Goal: Task Accomplishment & Management: Complete application form

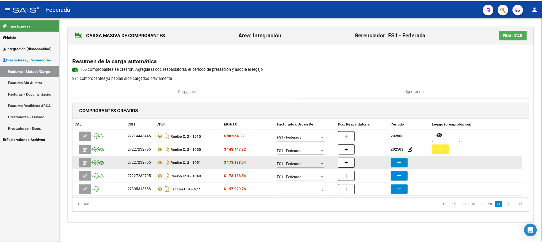
scroll to position [1, 0]
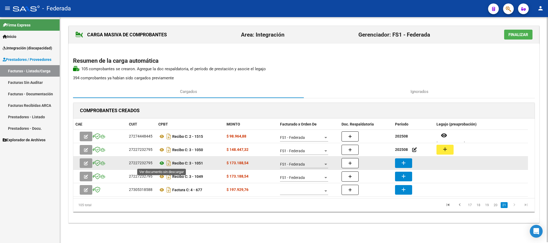
click at [160, 164] on icon at bounding box center [161, 163] width 7 height 6
click at [161, 163] on icon at bounding box center [161, 163] width 7 height 6
click at [402, 165] on mat-icon "add" at bounding box center [403, 163] width 6 height 6
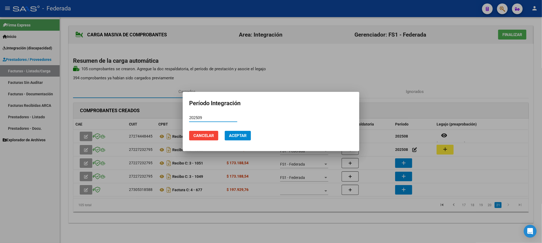
type input "202509"
click at [236, 132] on button "Aceptar" at bounding box center [238, 136] width 26 height 10
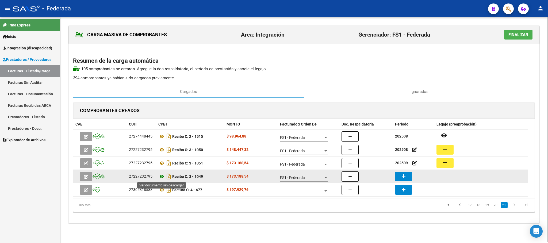
click at [160, 178] on icon at bounding box center [161, 176] width 7 height 6
click at [408, 180] on button "add" at bounding box center [403, 177] width 17 height 10
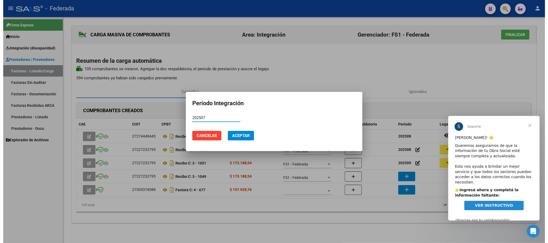
scroll to position [0, 0]
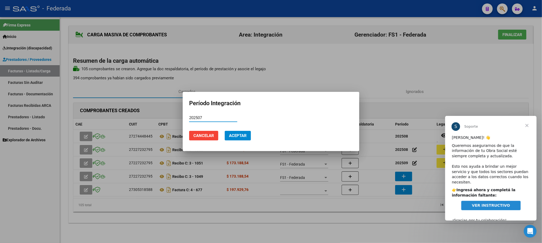
type input "202507"
click at [240, 132] on button "Aceptar" at bounding box center [238, 136] width 26 height 10
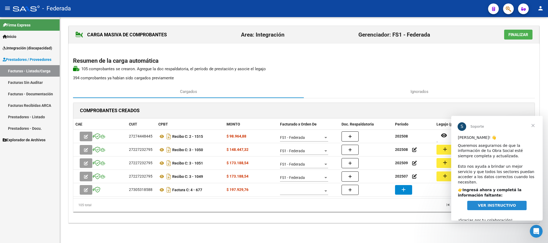
scroll to position [7, 0]
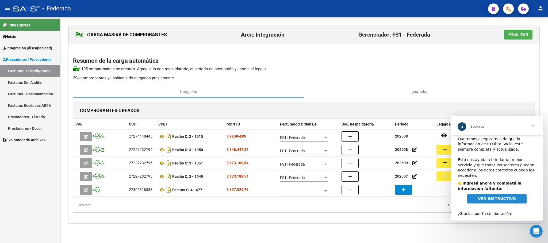
click at [487, 197] on span "VER INSTRUCTIVO" at bounding box center [497, 199] width 38 height 4
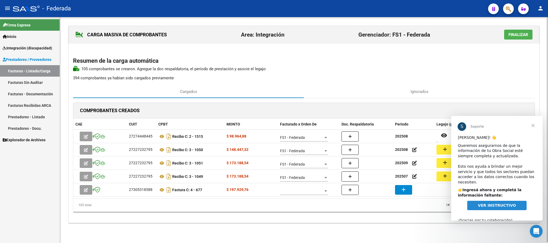
click at [353, 208] on datatable-pager "17 18 19 20 21" at bounding box center [349, 205] width 365 height 9
click at [532, 127] on span "Cerrar" at bounding box center [532, 125] width 19 height 19
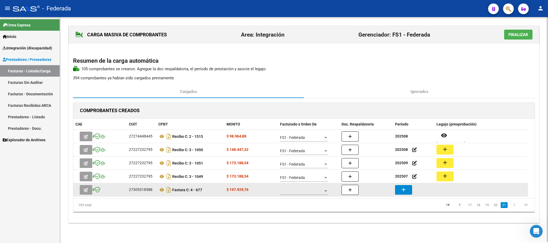
click at [308, 189] on span at bounding box center [301, 191] width 43 height 5
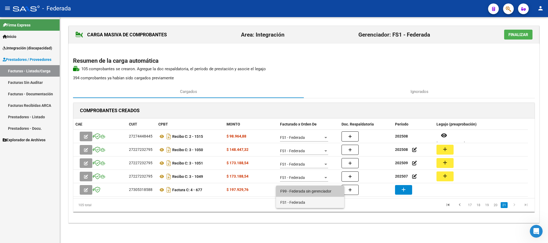
click at [295, 204] on span "FS1 - Federada" at bounding box center [310, 202] width 60 height 11
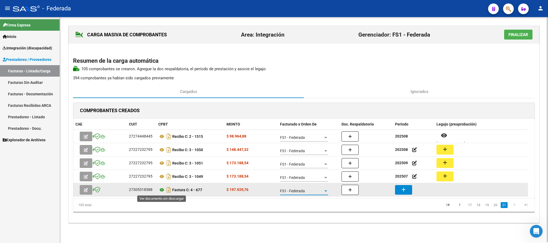
click at [161, 192] on icon at bounding box center [161, 190] width 7 height 6
click at [141, 191] on div "27305318588" at bounding box center [141, 190] width 24 height 6
copy div "27305318588"
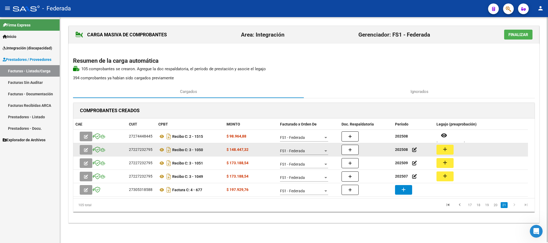
click at [403, 150] on strong "202508" at bounding box center [401, 150] width 13 height 4
copy strong "202508"
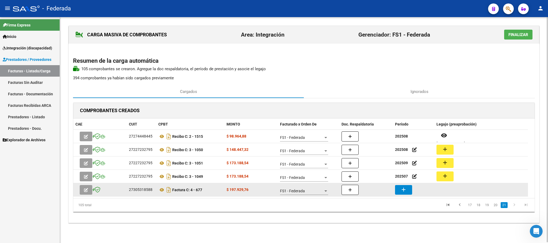
click at [407, 191] on mat-icon "add" at bounding box center [403, 190] width 6 height 6
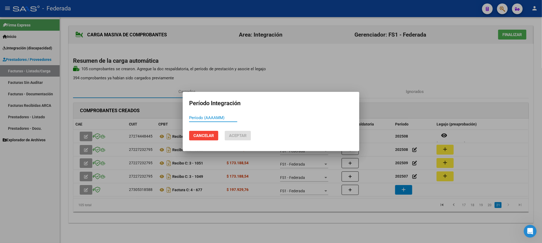
paste input "202508"
type input "202508"
click at [244, 134] on span "Aceptar" at bounding box center [238, 135] width 18 height 5
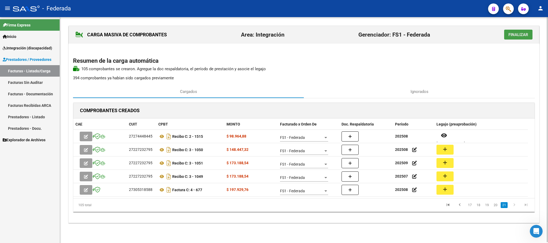
click at [508, 36] on span "Finalizar" at bounding box center [518, 34] width 20 height 5
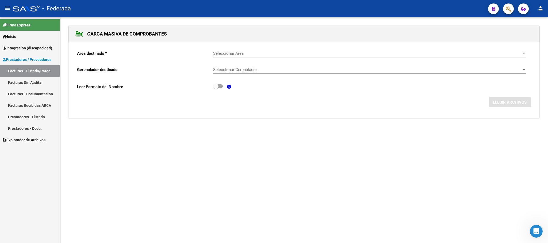
click at [38, 72] on link "Facturas - Listado/Carga" at bounding box center [30, 70] width 60 height 11
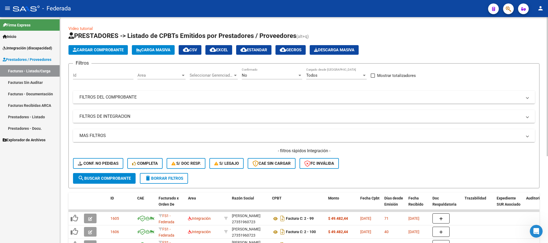
click at [241, 152] on h4 "- filtros rápidos Integración -" at bounding box center [304, 151] width 462 height 6
click at [244, 160] on button "S/ legajo" at bounding box center [226, 163] width 34 height 11
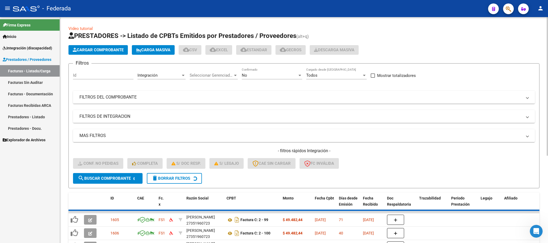
click at [155, 181] on button "delete Borrar Filtros" at bounding box center [174, 178] width 55 height 11
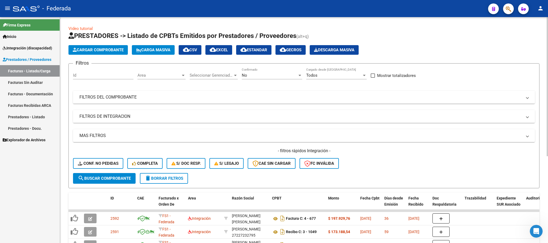
scroll to position [120, 0]
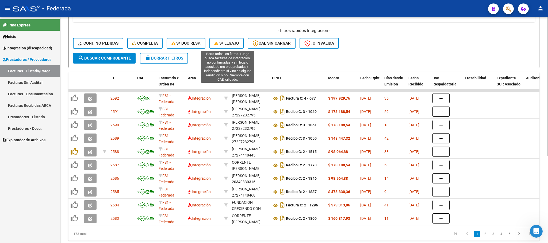
click at [225, 40] on button "S/ legajo" at bounding box center [226, 43] width 34 height 11
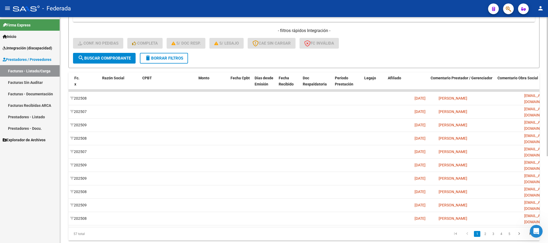
scroll to position [0, 0]
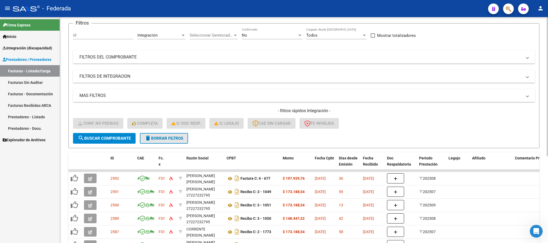
click at [179, 138] on span "delete Borrar Filtros" at bounding box center [164, 138] width 38 height 5
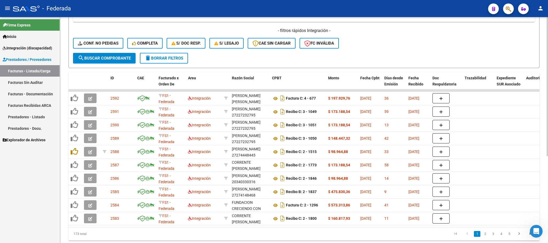
click at [160, 59] on span "delete Borrar Filtros" at bounding box center [164, 58] width 38 height 5
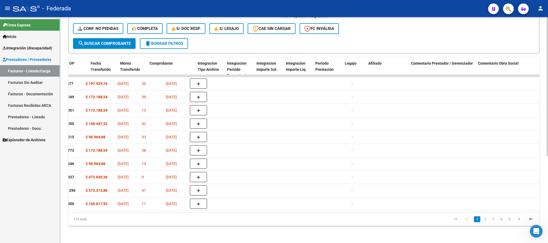
scroll to position [0, 525]
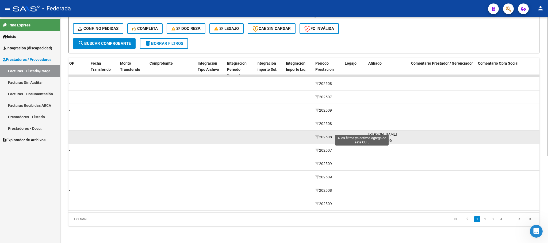
click at [362, 135] on icon at bounding box center [362, 137] width 4 height 4
type input "27528053306"
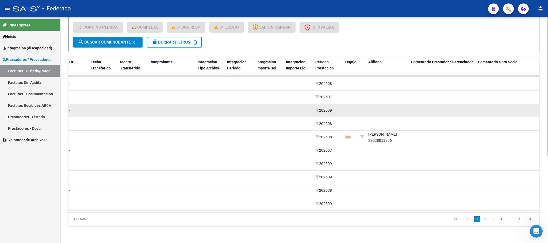
scroll to position [34, 0]
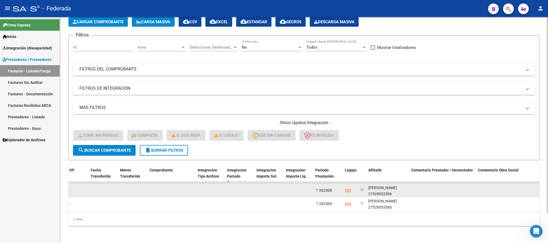
click at [387, 186] on div "FARIAS MARGARITA 27528053306" at bounding box center [387, 191] width 38 height 12
copy div "27528053306"
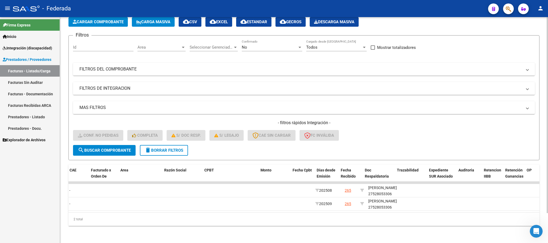
scroll to position [0, 0]
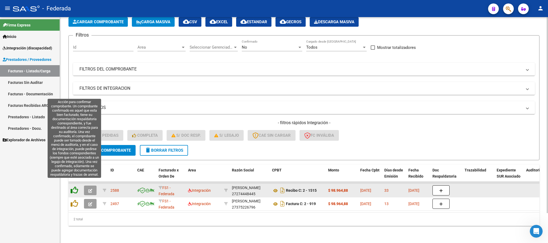
click at [74, 187] on icon at bounding box center [74, 190] width 7 height 7
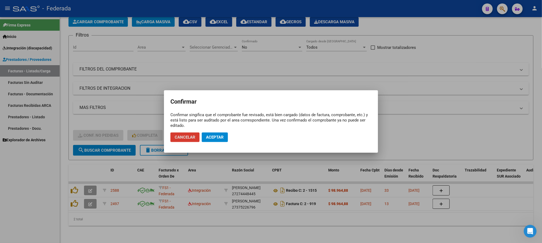
click at [218, 140] on span "Aceptar" at bounding box center [215, 137] width 18 height 5
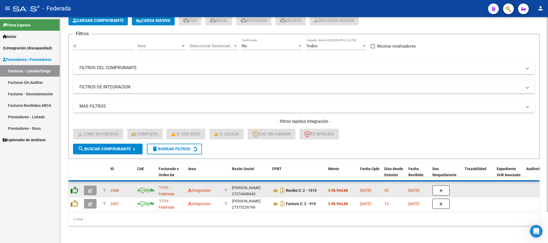
scroll to position [21, 0]
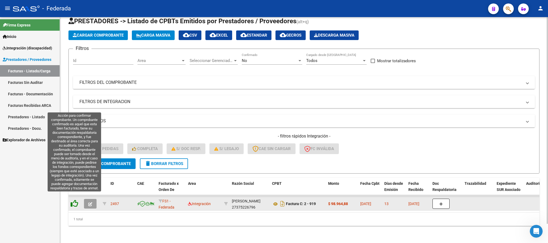
click at [72, 200] on icon at bounding box center [74, 203] width 7 height 7
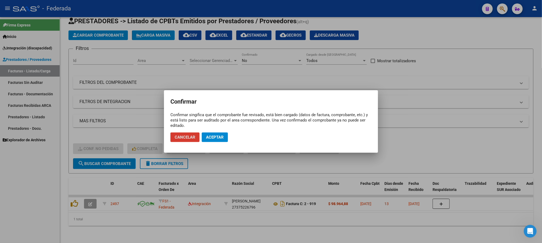
click at [203, 140] on button "Aceptar" at bounding box center [215, 138] width 26 height 10
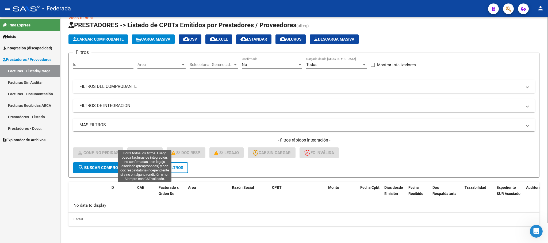
scroll to position [10, 0]
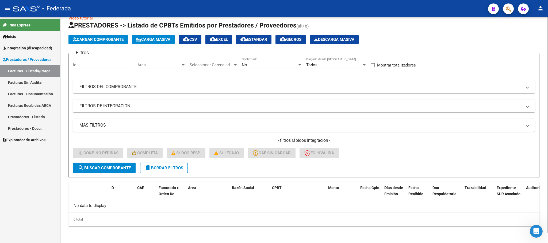
click at [170, 168] on span "delete Borrar Filtros" at bounding box center [164, 168] width 38 height 5
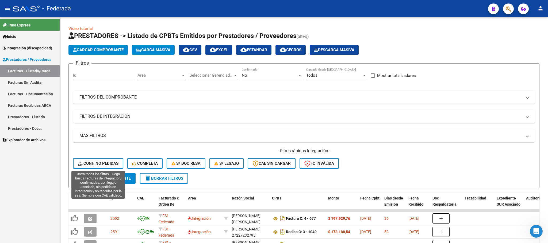
click at [117, 162] on span "Conf. no pedidas" at bounding box center [98, 163] width 41 height 5
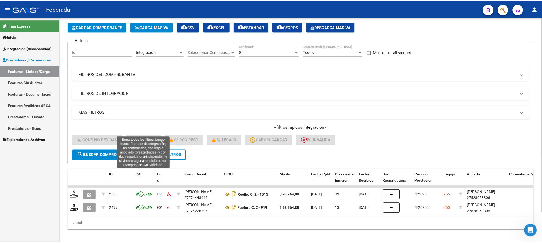
scroll to position [34, 0]
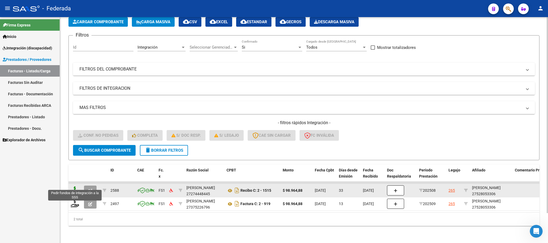
click at [74, 187] on icon at bounding box center [75, 190] width 9 height 7
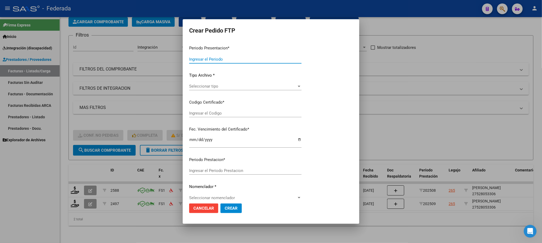
type input "202509"
type input "202508"
type input "$ 98.964,88"
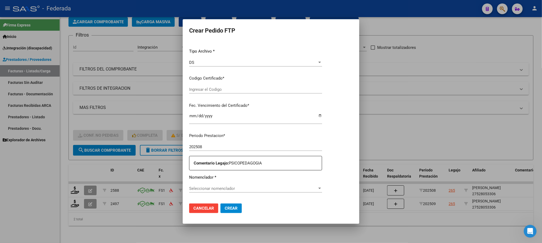
type input "ARG01000528053302024051620310516COR263"
type input "2031-05-16"
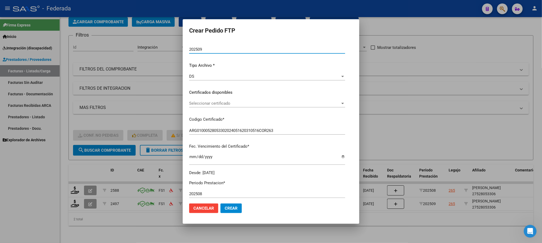
scroll to position [54, 0]
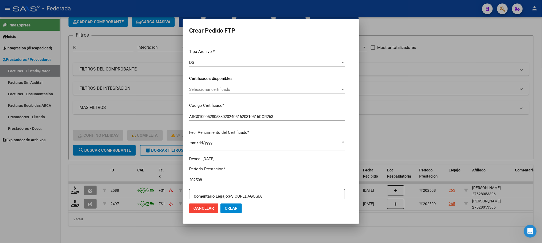
click at [220, 89] on span "Seleccionar certificado" at bounding box center [264, 89] width 151 height 5
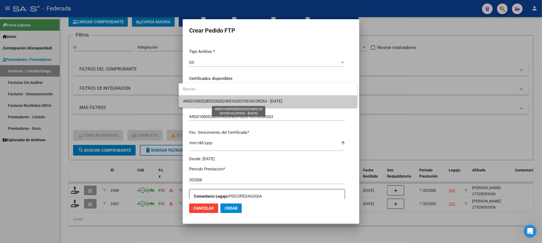
click at [220, 99] on span "ARG01000528053302024051620310516COR263 - 2031-05-16" at bounding box center [232, 101] width 99 height 5
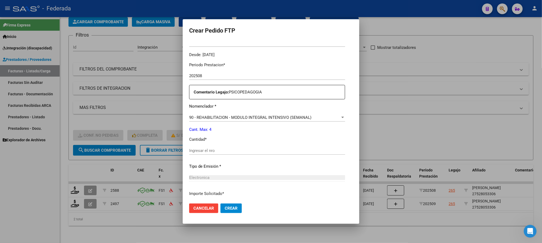
scroll to position [174, 0]
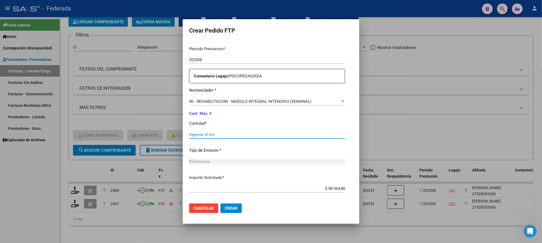
click at [203, 132] on input "Ingresar el nro" at bounding box center [267, 134] width 156 height 5
type input "4"
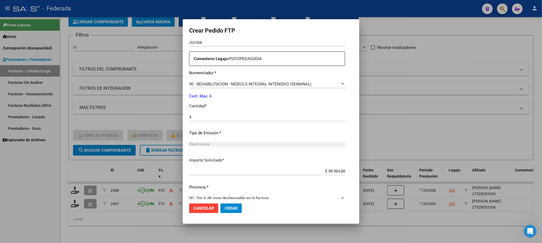
scroll to position [200, 0]
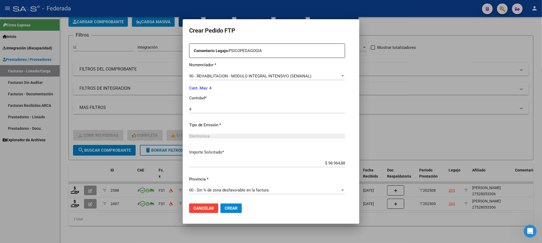
click at [225, 209] on span "Crear" at bounding box center [231, 208] width 13 height 5
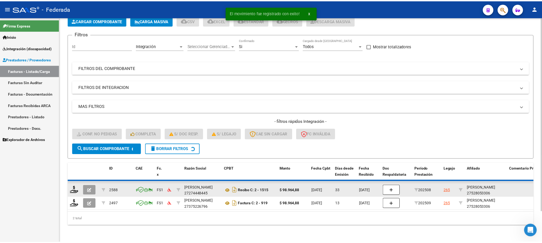
scroll to position [21, 0]
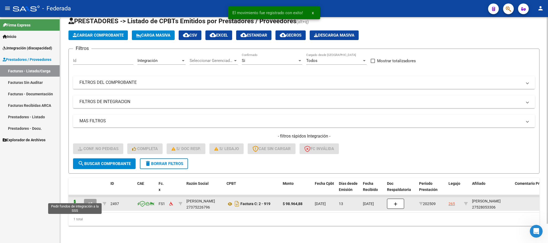
click at [74, 200] on icon at bounding box center [75, 203] width 9 height 7
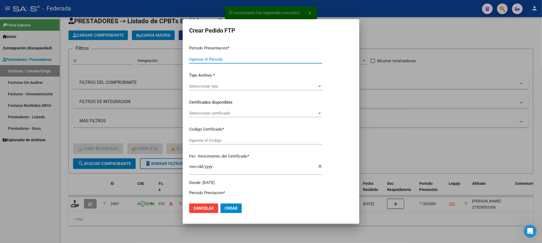
type input "202509"
type input "$ 98.964,88"
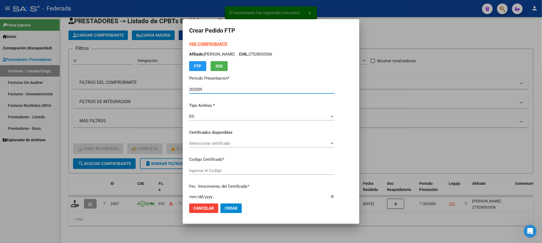
type input "ARG01000528053302024051620310516COR263"
type input "2031-05-16"
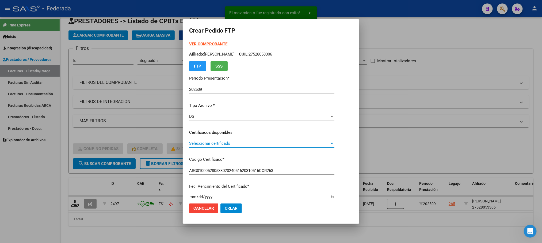
click at [211, 144] on span "Seleccionar certificado" at bounding box center [259, 143] width 140 height 5
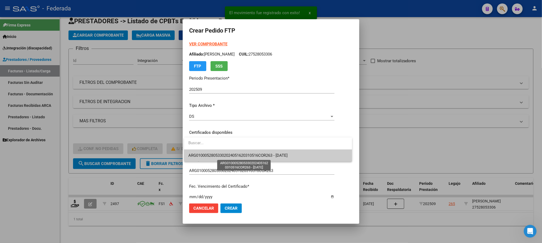
click at [212, 155] on span "ARG01000528053302024051620310516COR263 - 2031-05-16" at bounding box center [237, 155] width 99 height 5
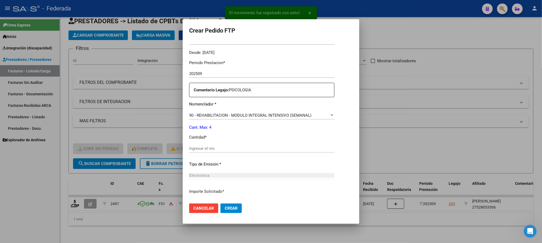
scroll to position [200, 0]
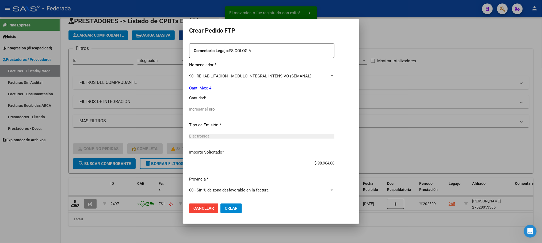
click at [217, 107] on input "Ingresar el nro" at bounding box center [261, 109] width 145 height 5
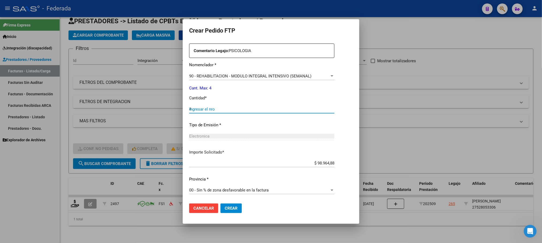
type input "4"
click at [225, 206] on span "Crear" at bounding box center [231, 208] width 13 height 5
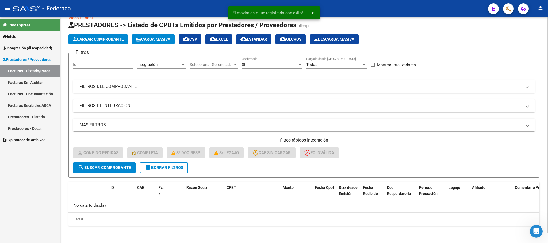
scroll to position [10, 0]
click at [177, 172] on button "delete Borrar Filtros" at bounding box center [164, 168] width 48 height 11
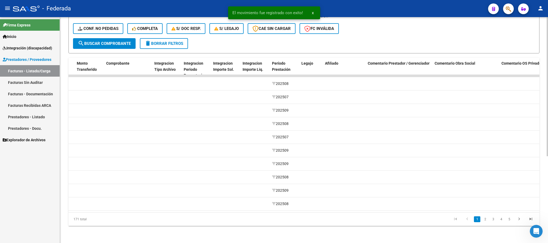
scroll to position [0, 569]
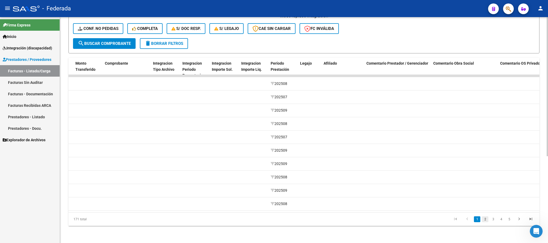
click at [485, 222] on link "2" at bounding box center [485, 220] width 6 height 6
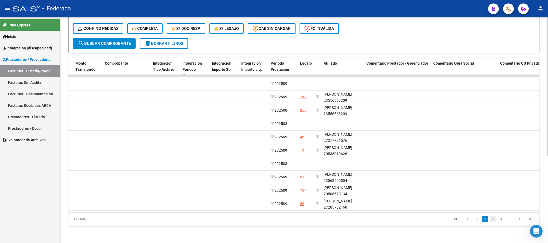
click at [492, 221] on link "3" at bounding box center [493, 220] width 6 height 6
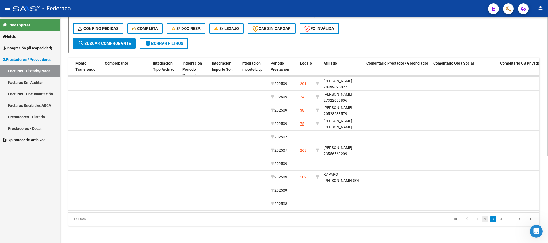
click at [486, 220] on link "2" at bounding box center [485, 220] width 6 height 6
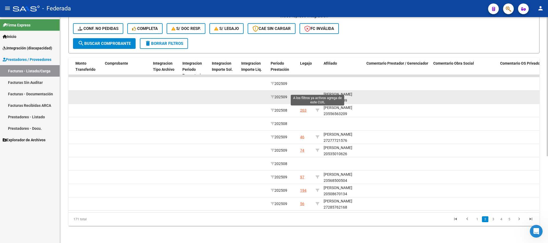
click at [317, 95] on icon at bounding box center [317, 97] width 4 height 4
type input "23556563209"
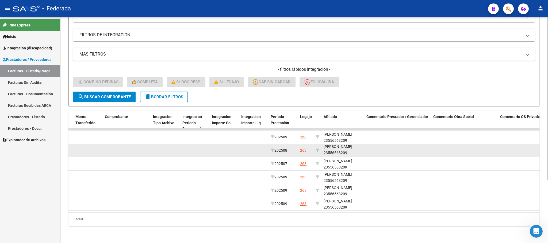
scroll to position [7, 0]
click at [336, 148] on div "GONZALEZ FRANCISCO 23556563209" at bounding box center [342, 150] width 38 height 12
copy div "23556563209"
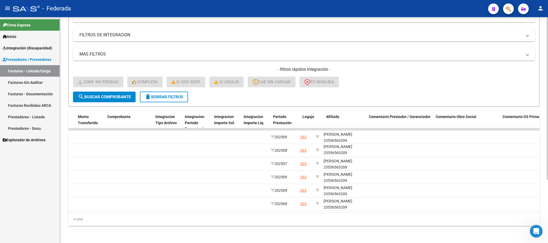
scroll to position [0, 0]
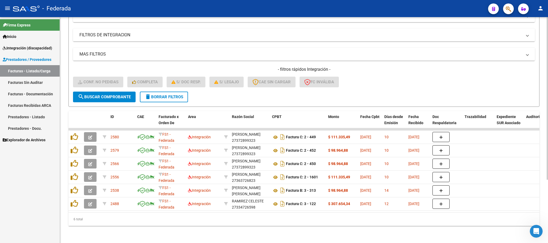
click at [159, 92] on button "delete Borrar Filtros" at bounding box center [164, 97] width 48 height 11
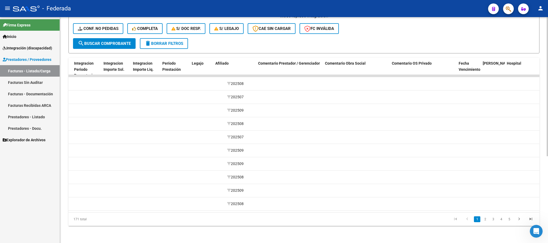
scroll to position [0, 678]
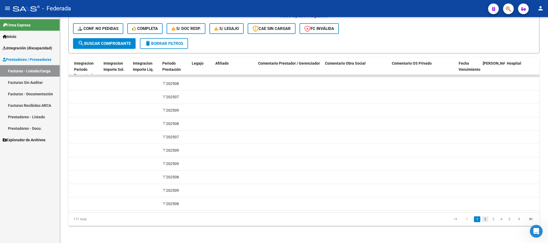
click at [484, 221] on link "2" at bounding box center [485, 220] width 6 height 6
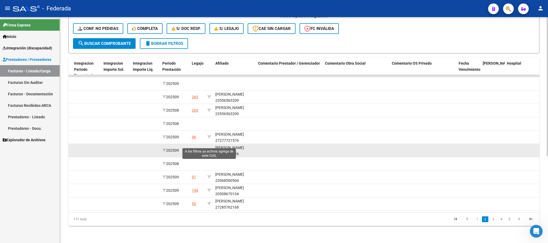
click at [208, 149] on icon at bounding box center [209, 151] width 4 height 4
type input "20535010626"
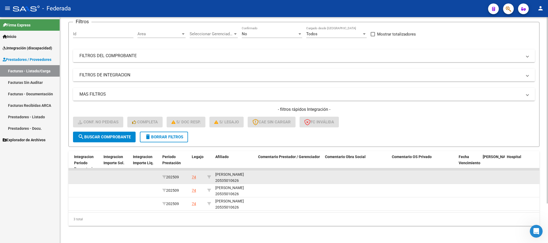
scroll to position [7, 0]
click at [231, 173] on div "JUAREZ GERLERO RAMIRO LIONEL 20535010626" at bounding box center [234, 177] width 38 height 12
copy div "20535010626"
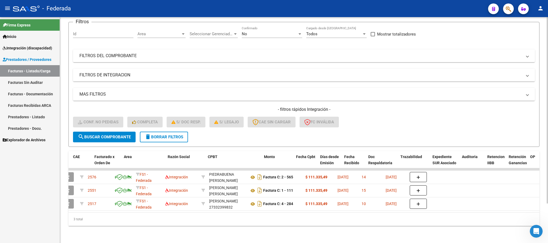
scroll to position [0, 2]
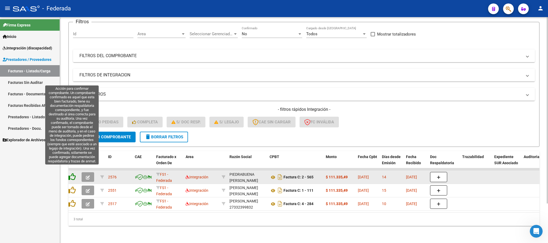
click at [74, 173] on icon at bounding box center [71, 176] width 7 height 7
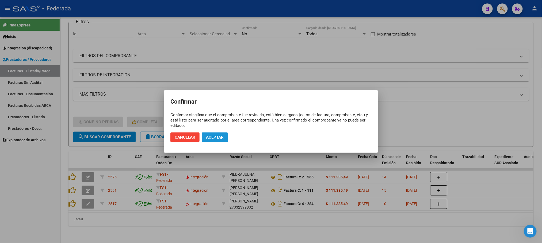
click at [210, 138] on span "Aceptar" at bounding box center [215, 137] width 18 height 5
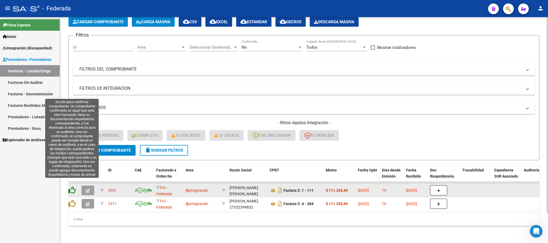
click at [70, 187] on icon at bounding box center [71, 190] width 7 height 7
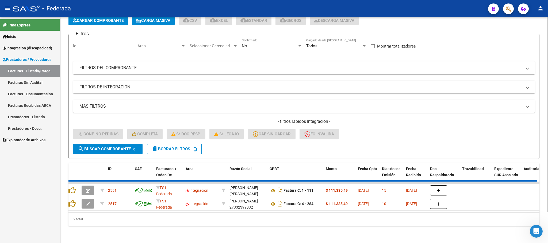
scroll to position [21, 0]
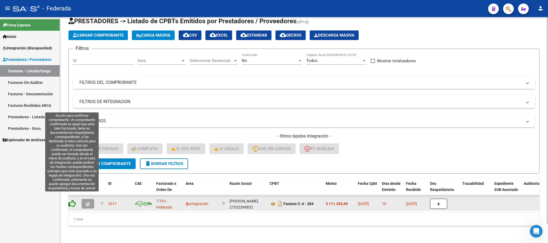
click at [70, 200] on icon at bounding box center [71, 203] width 7 height 7
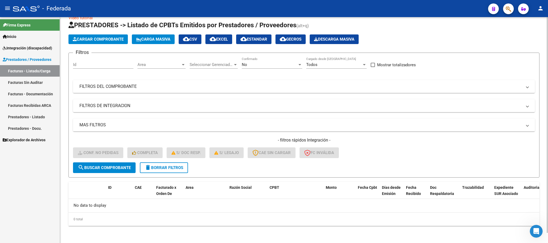
scroll to position [10, 0]
click at [158, 164] on button "delete Borrar Filtros" at bounding box center [164, 168] width 48 height 11
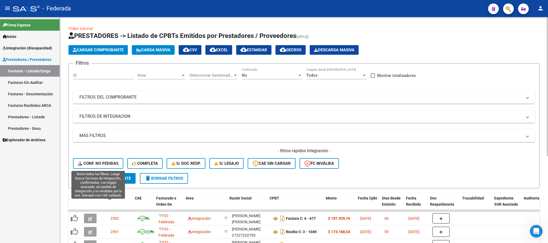
click at [107, 161] on span "Conf. no pedidas" at bounding box center [98, 163] width 41 height 5
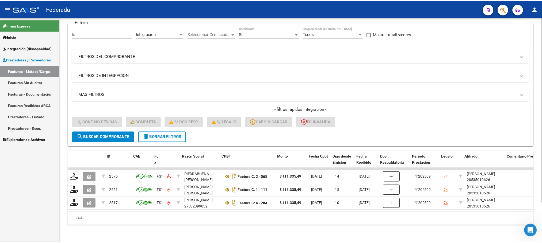
scroll to position [48, 0]
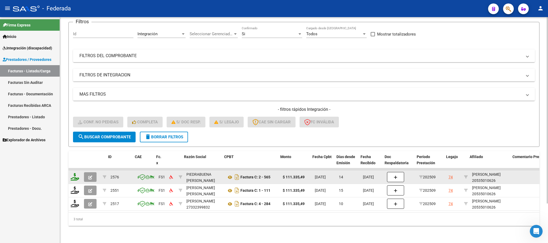
click at [72, 173] on icon at bounding box center [75, 176] width 9 height 7
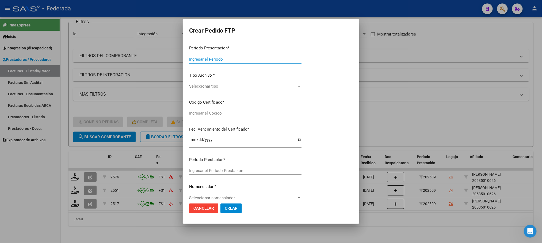
type input "202509"
type input "$ 111.335,49"
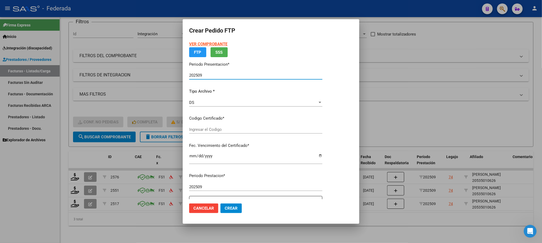
type input "ARG02000535010622022121320271213SFE170"
type input "2027-12-13"
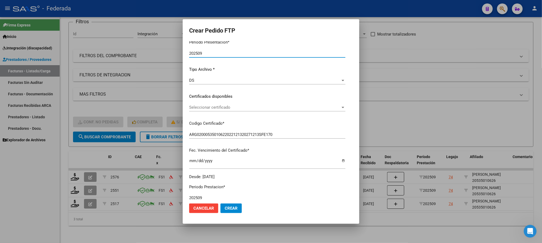
scroll to position [54, 0]
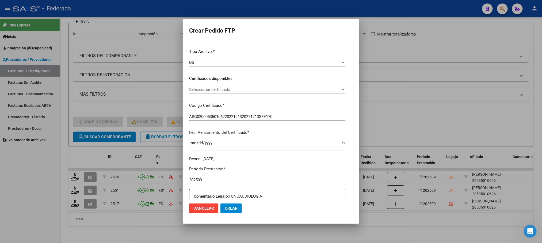
click at [209, 95] on div "Seleccionar certificado Seleccionar certificado" at bounding box center [267, 92] width 156 height 13
click at [206, 90] on span "Seleccionar certificado" at bounding box center [264, 89] width 151 height 5
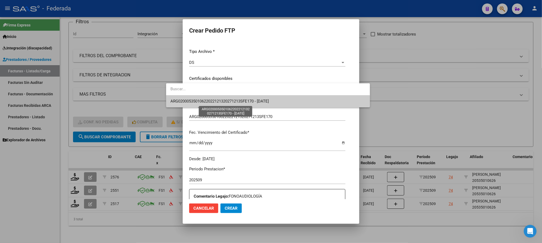
click at [205, 103] on span "ARG02000535010622022121320271213SFE170 - 2027-12-13" at bounding box center [219, 101] width 98 height 5
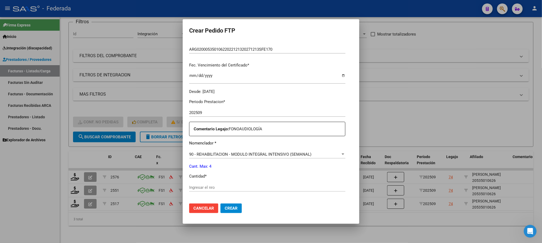
scroll to position [134, 0]
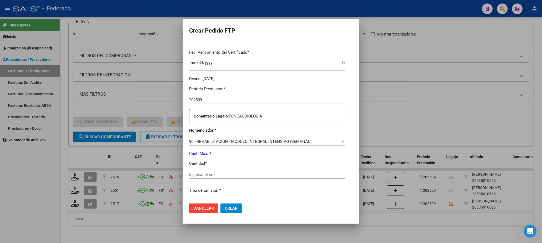
click at [212, 169] on div "Periodo Prestacion * 202509 Ingresar el Periodo Prestacion Comentario Legajo: F…" at bounding box center [267, 173] width 156 height 183
click at [211, 174] on input "Ingresar el nro" at bounding box center [267, 174] width 156 height 5
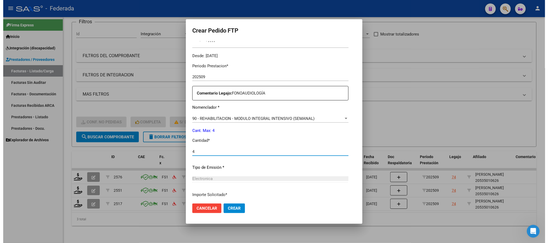
scroll to position [200, 0]
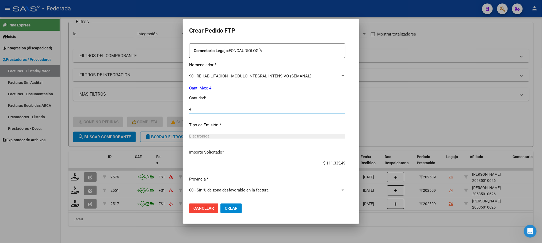
type input "4"
click at [225, 207] on span "Crear" at bounding box center [231, 208] width 13 height 5
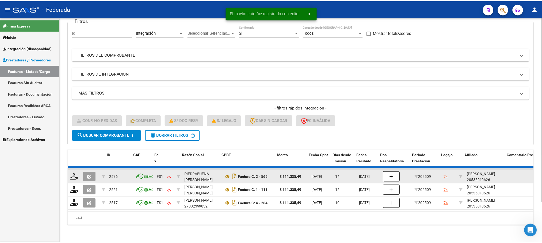
scroll to position [34, 0]
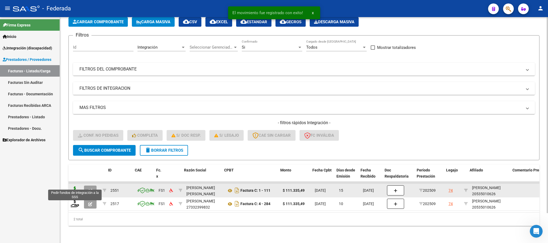
click at [77, 187] on icon at bounding box center [75, 190] width 9 height 7
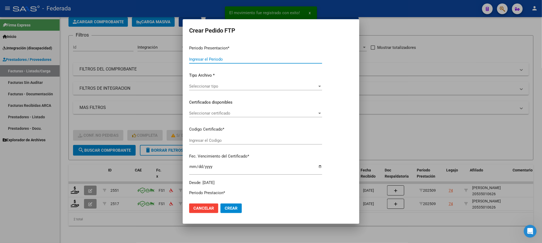
type input "202509"
type input "$ 111.335,49"
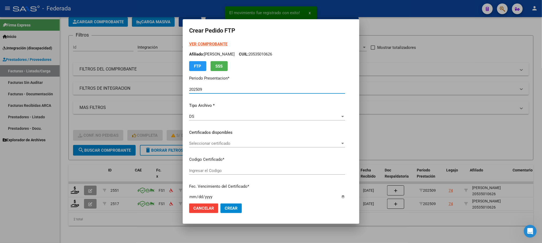
type input "ARG02000535010622022121320271213SFE170"
type input "2027-12-13"
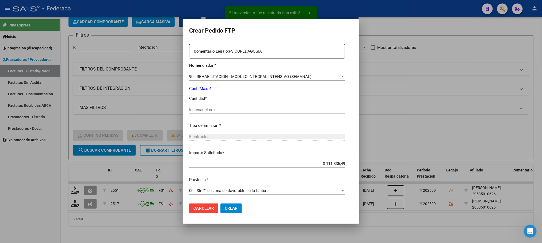
scroll to position [200, 0]
click at [198, 108] on input "Ingresar el nro" at bounding box center [267, 109] width 156 height 5
type input "4"
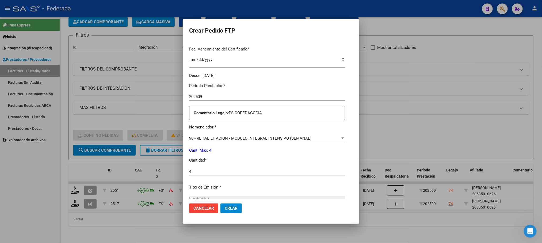
scroll to position [119, 0]
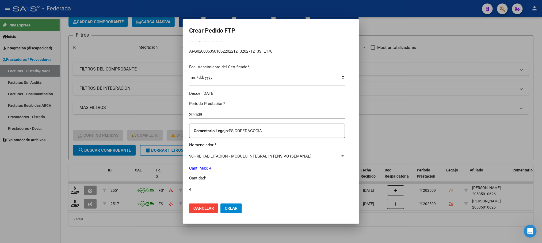
click at [225, 206] on span "Crear" at bounding box center [231, 208] width 13 height 5
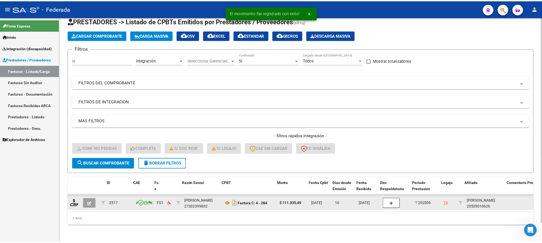
scroll to position [21, 0]
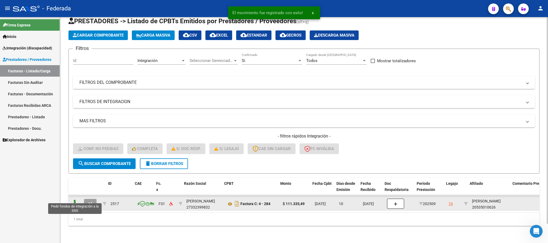
click at [76, 200] on icon at bounding box center [75, 203] width 9 height 7
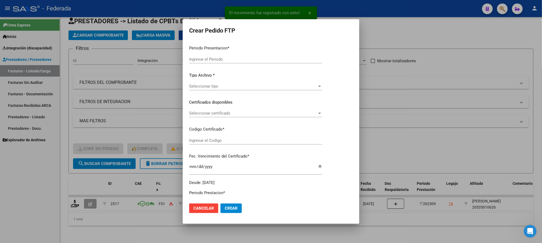
type input "202509"
type input "$ 111.335,49"
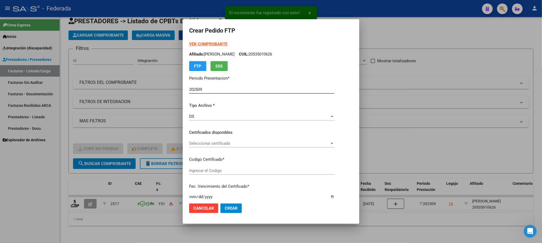
type input "ARG02000535010622022121320271213SFE170"
type input "2027-12-13"
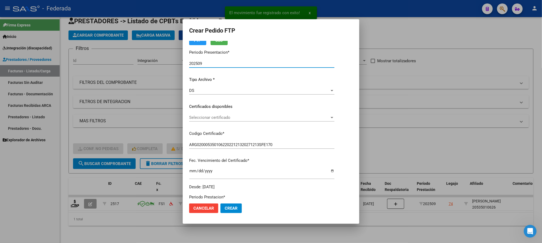
scroll to position [40, 0]
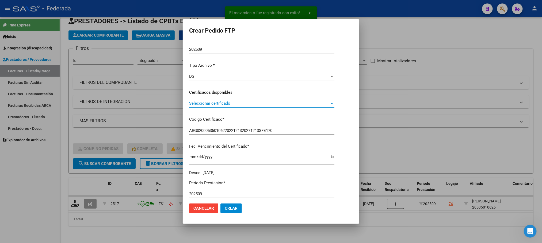
click at [201, 105] on span "Seleccionar certificado" at bounding box center [259, 103] width 140 height 5
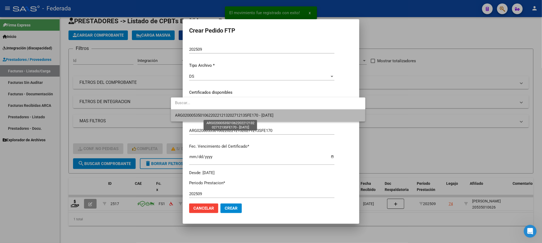
click at [201, 114] on span "ARG02000535010622022121320271213SFE170 - 2027-12-13" at bounding box center [224, 115] width 98 height 5
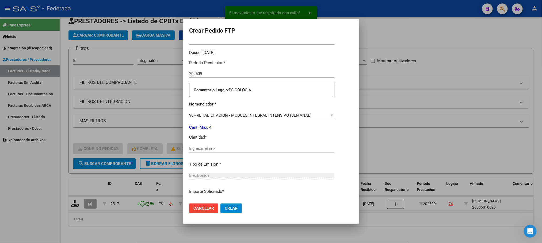
scroll to position [200, 0]
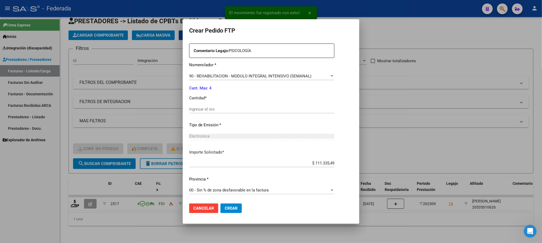
click at [201, 104] on div "Periodo Prestacion * 202509 Ingresar el Periodo Prestacion Comentario Legajo: P…" at bounding box center [261, 108] width 145 height 183
click at [201, 107] on input "Ingresar el nro" at bounding box center [261, 109] width 145 height 5
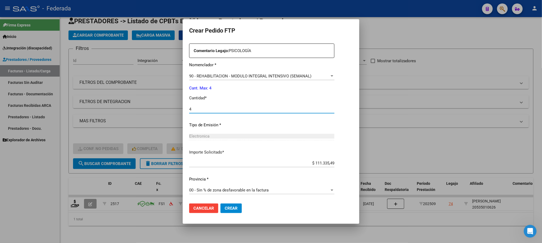
type input "4"
click at [225, 210] on span "Crear" at bounding box center [231, 208] width 13 height 5
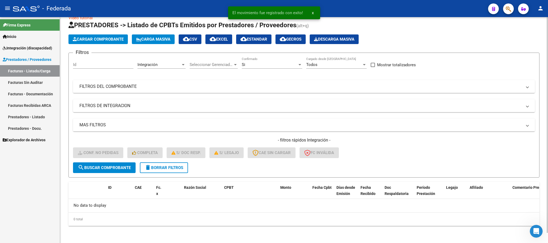
scroll to position [10, 0]
click at [183, 168] on span "delete Borrar Filtros" at bounding box center [164, 168] width 38 height 5
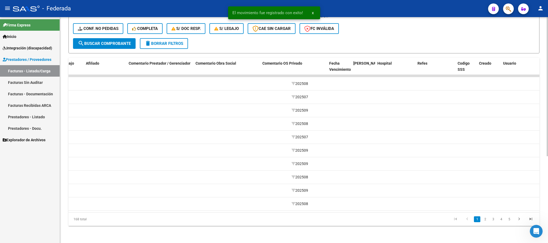
scroll to position [0, 807]
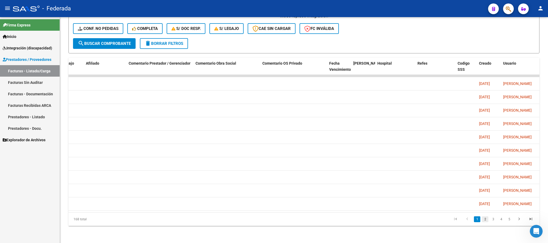
click at [484, 218] on link "2" at bounding box center [485, 220] width 6 height 6
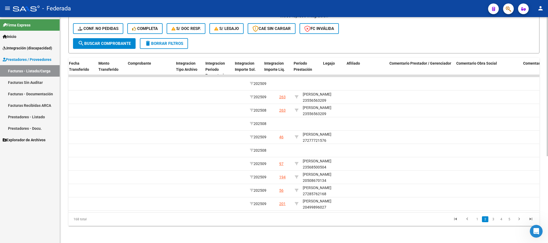
scroll to position [0, 546]
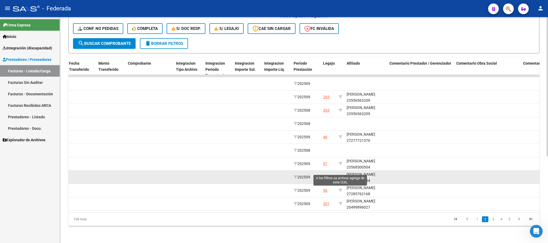
click at [340, 175] on icon at bounding box center [340, 177] width 4 height 4
type input "20508670134"
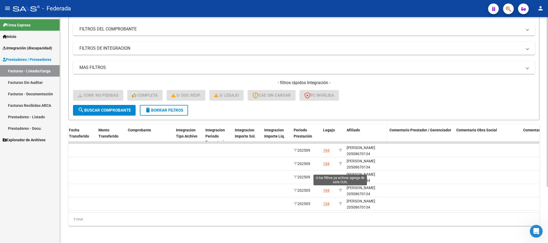
scroll to position [75, 0]
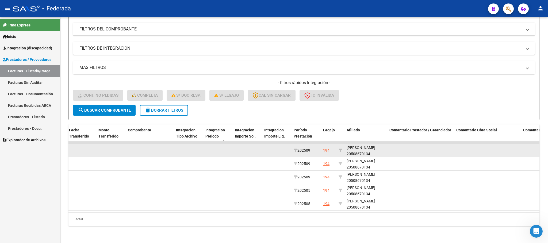
click at [368, 149] on div "PORTA CASTELLA FELIPE 20508670134" at bounding box center [365, 151] width 38 height 12
copy div "20508670134"
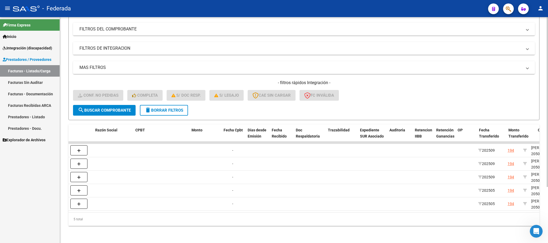
scroll to position [0, 0]
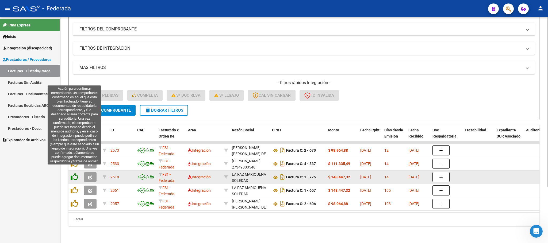
click at [72, 173] on icon at bounding box center [74, 176] width 7 height 7
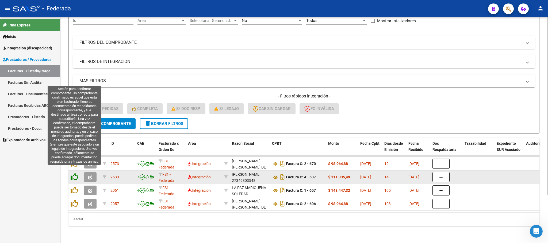
scroll to position [61, 0]
click at [73, 173] on icon at bounding box center [74, 176] width 7 height 7
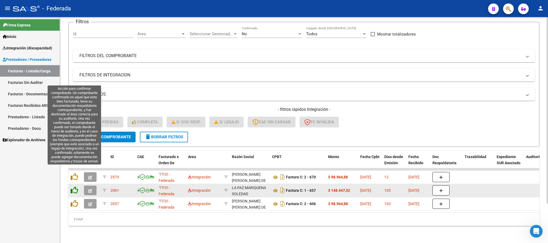
scroll to position [48, 0]
click at [73, 173] on icon at bounding box center [74, 176] width 7 height 7
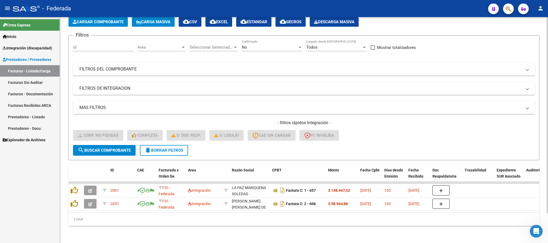
click at [167, 148] on button "delete Borrar Filtros" at bounding box center [164, 150] width 48 height 11
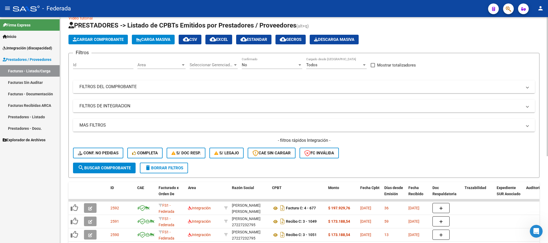
scroll to position [34, 0]
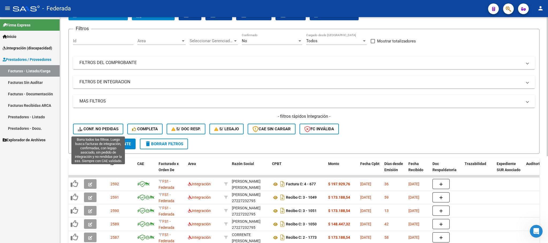
click at [100, 125] on button "Conf. no pedidas" at bounding box center [98, 129] width 50 height 11
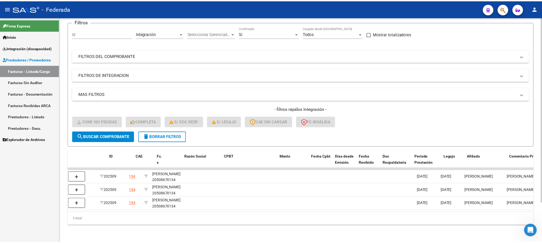
scroll to position [0, 0]
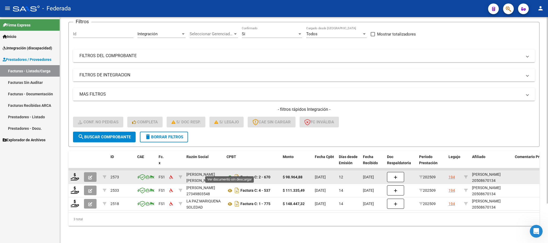
click at [229, 174] on icon at bounding box center [229, 177] width 7 height 6
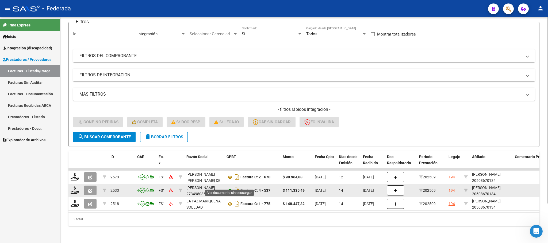
click at [229, 188] on icon at bounding box center [229, 191] width 7 height 6
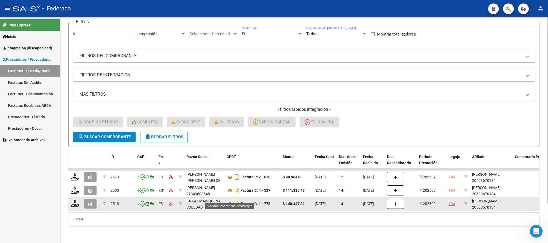
click at [229, 201] on icon at bounding box center [229, 204] width 7 height 6
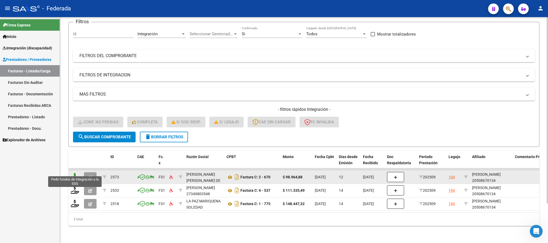
click at [74, 173] on icon at bounding box center [75, 176] width 9 height 7
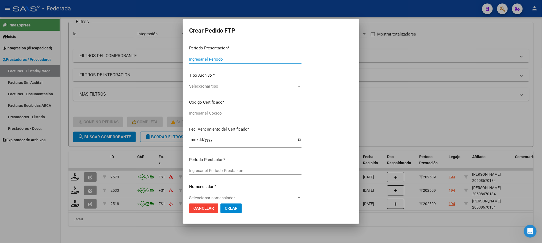
type input "202509"
type input "$ 98.964,88"
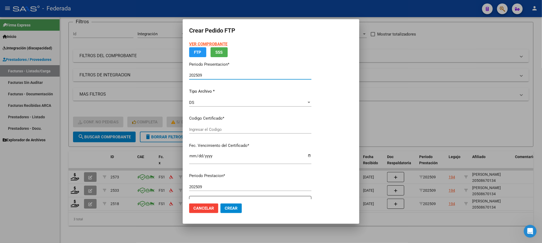
type input "ARG02000508670132025052020300520BUE380"
type input "2030-05-20"
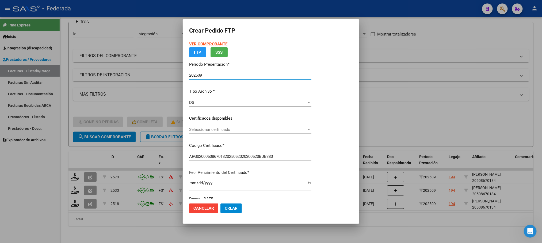
scroll to position [40, 0]
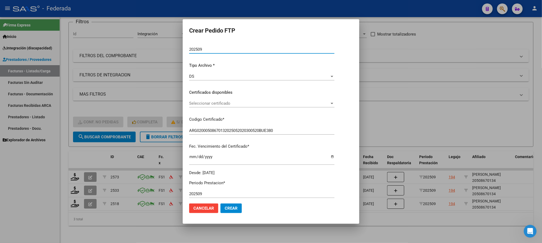
click at [209, 105] on span "Seleccionar certificado" at bounding box center [259, 103] width 140 height 5
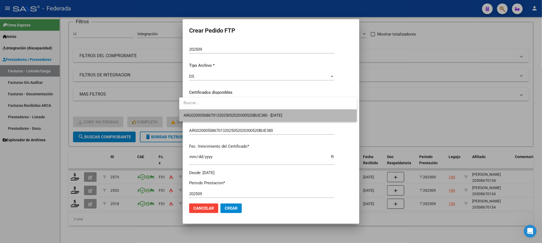
click at [208, 118] on span "ARG02000508670132025052020300520BUE380 - 2030-05-20" at bounding box center [267, 116] width 169 height 12
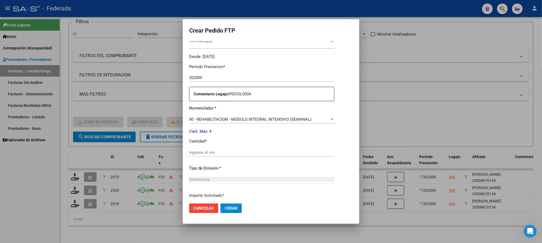
scroll to position [160, 0]
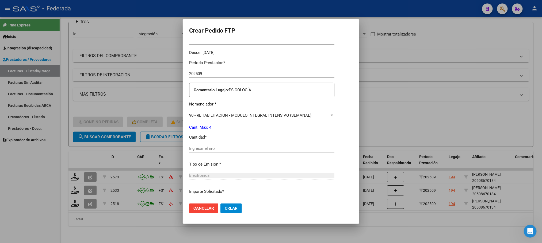
click at [206, 148] on input "Ingresar el nro" at bounding box center [261, 148] width 145 height 5
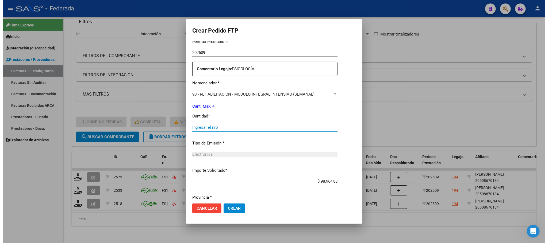
scroll to position [200, 0]
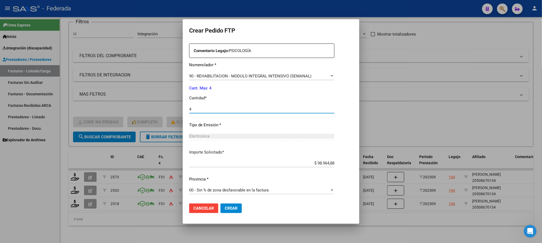
type input "4"
click at [225, 204] on button "Crear" at bounding box center [230, 209] width 21 height 10
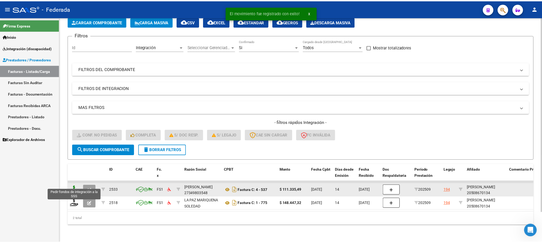
scroll to position [34, 0]
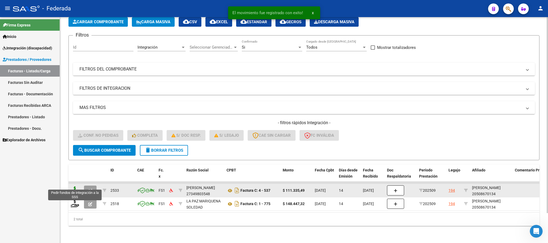
click at [75, 187] on icon at bounding box center [75, 190] width 9 height 7
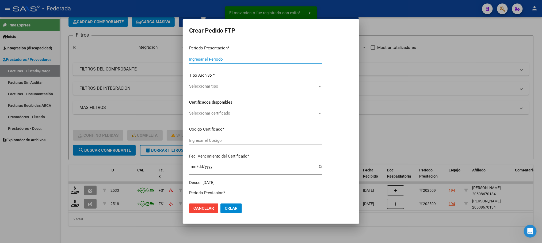
type input "202509"
type input "$ 111.335,49"
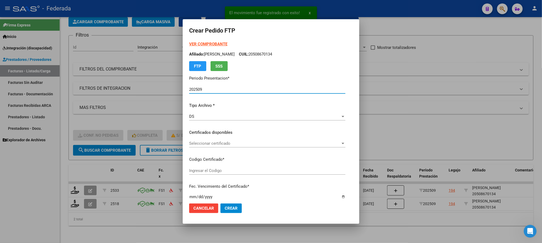
type input "ARG02000508670132025052020300520BUE380"
type input "2030-05-20"
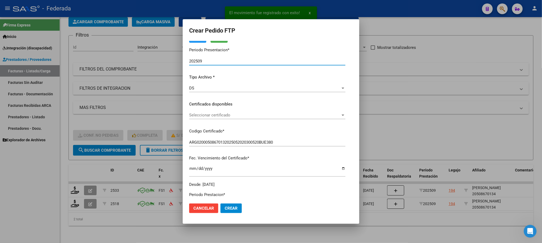
scroll to position [40, 0]
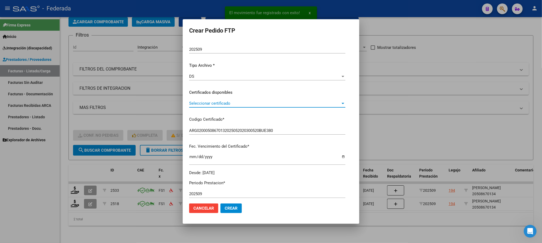
click at [209, 103] on span "Seleccionar certificado" at bounding box center [264, 103] width 151 height 5
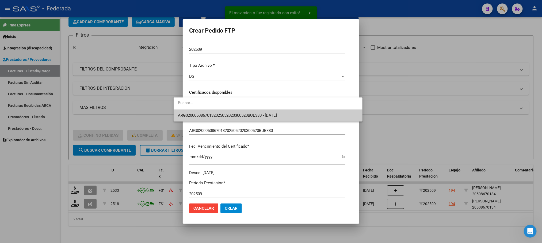
drag, startPoint x: 209, startPoint y: 103, endPoint x: 209, endPoint y: 113, distance: 9.9
click at [209, 113] on span "ARG02000508670132025052020300520BUE380 - 2030-05-20" at bounding box center [268, 116] width 180 height 12
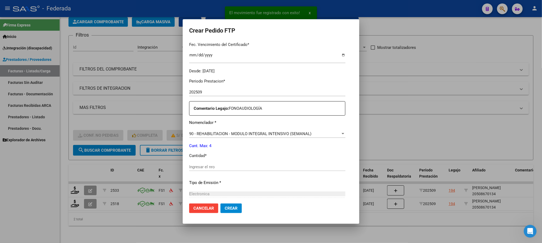
scroll to position [160, 0]
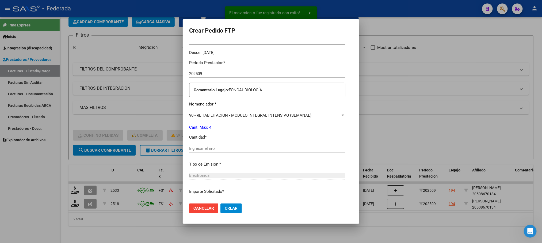
click at [198, 147] on input "Ingresar el nro" at bounding box center [267, 148] width 156 height 5
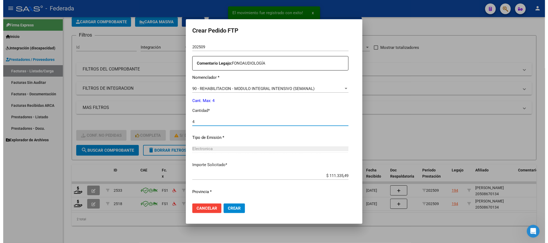
scroll to position [200, 0]
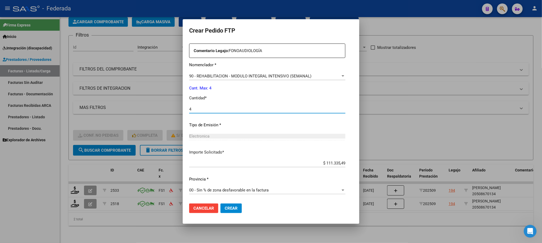
type input "4"
click at [225, 209] on span "Crear" at bounding box center [231, 208] width 13 height 5
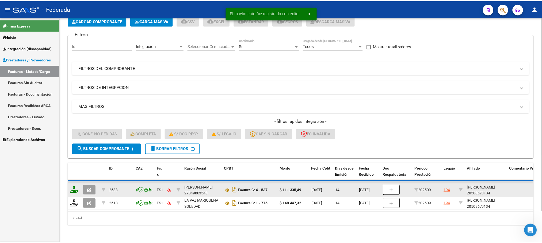
scroll to position [21, 0]
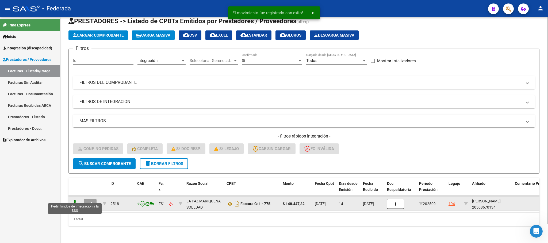
click at [75, 200] on icon at bounding box center [75, 203] width 9 height 7
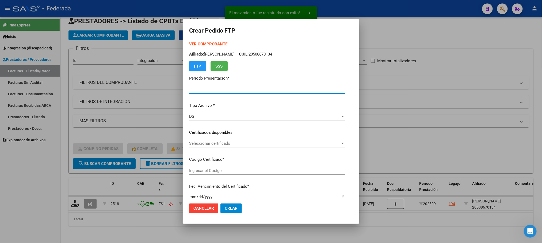
type input "202509"
type input "$ 148.447,32"
type input "ARG02000508670132025052020300520BUE380"
type input "2030-05-20"
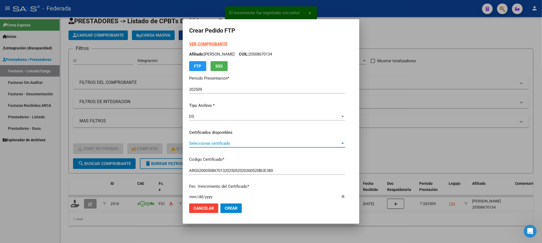
click at [207, 145] on span "Seleccionar certificado" at bounding box center [264, 143] width 151 height 5
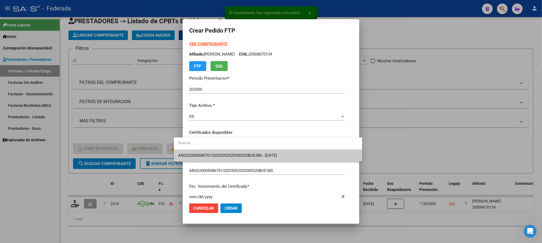
click at [207, 153] on span "ARG02000508670132025052020300520BUE380 - 2030-05-20" at bounding box center [227, 155] width 99 height 5
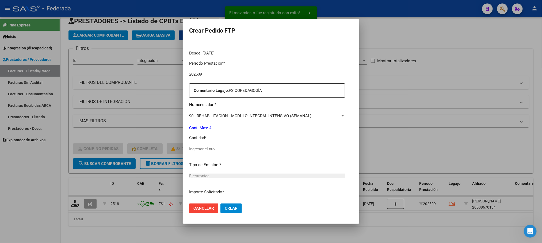
scroll to position [160, 0]
click at [214, 147] on input "Ingresar el nro" at bounding box center [267, 148] width 156 height 5
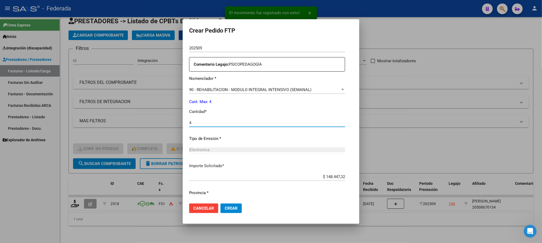
scroll to position [200, 0]
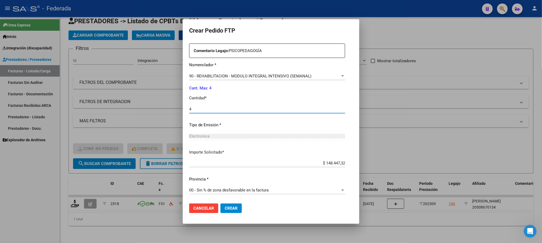
type input "4"
click at [224, 205] on button "Crear" at bounding box center [230, 209] width 21 height 10
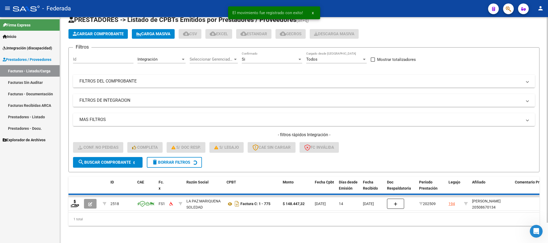
scroll to position [10, 0]
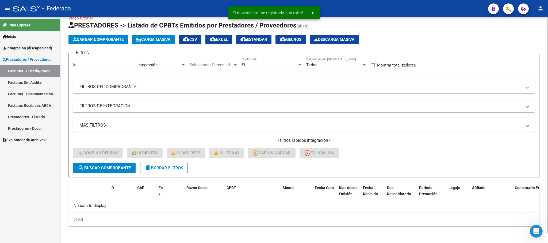
click at [178, 169] on span "delete Borrar Filtros" at bounding box center [164, 168] width 38 height 5
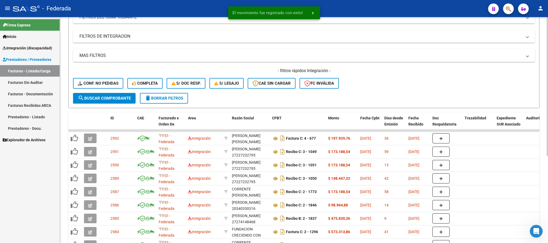
scroll to position [120, 0]
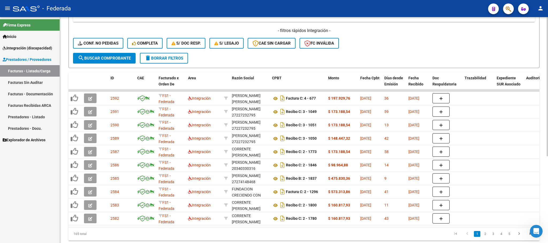
click at [179, 57] on span "delete Borrar Filtros" at bounding box center [164, 58] width 38 height 5
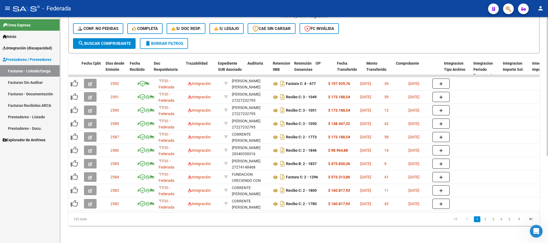
scroll to position [0, 279]
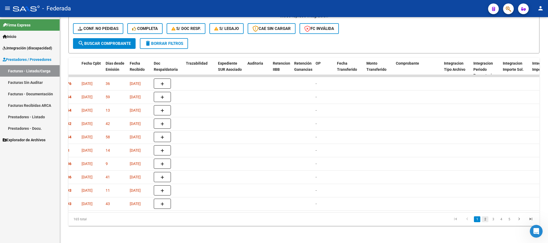
click at [483, 221] on link "2" at bounding box center [485, 220] width 6 height 6
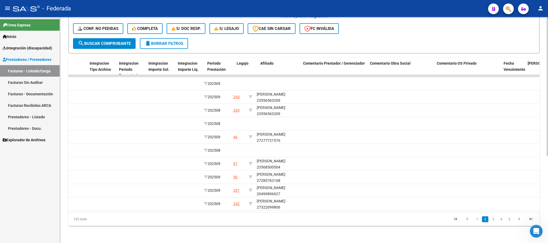
scroll to position [0, 638]
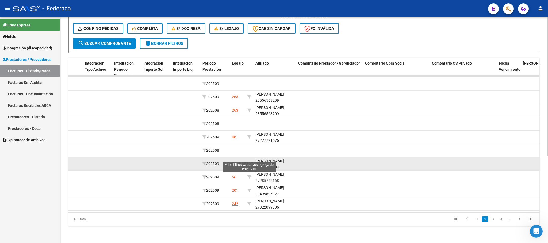
click at [249, 162] on icon at bounding box center [249, 164] width 4 height 4
type input "23568500504"
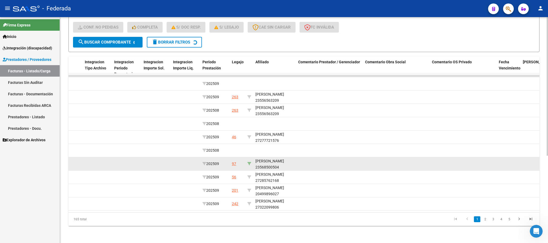
scroll to position [75, 0]
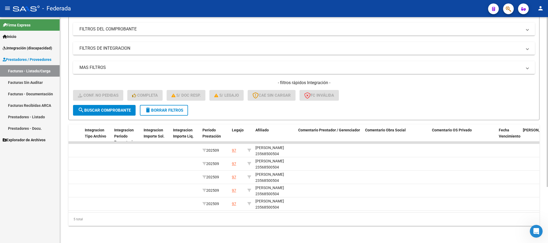
click at [168, 107] on button "delete Borrar Filtros" at bounding box center [164, 110] width 48 height 11
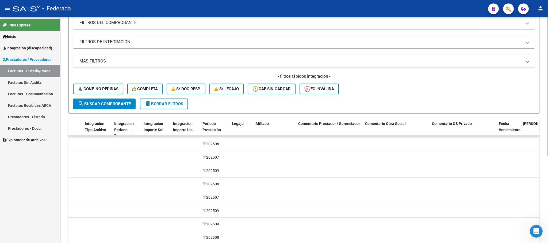
scroll to position [141, 0]
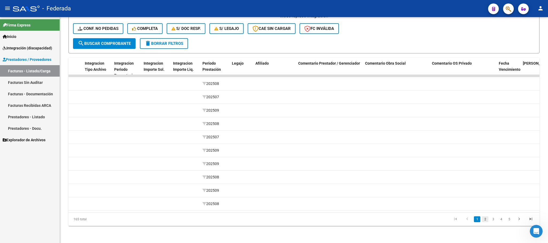
click at [483, 221] on link "2" at bounding box center [485, 220] width 6 height 6
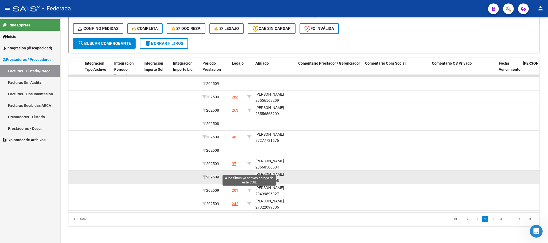
click at [249, 175] on icon at bounding box center [249, 177] width 4 height 4
type input "27285762168"
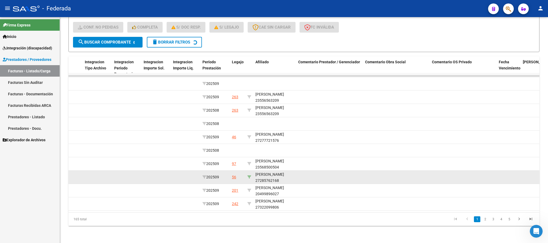
scroll to position [34, 0]
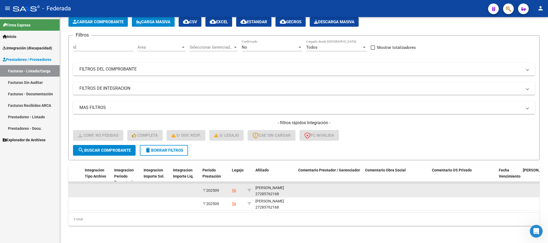
click at [274, 190] on div "GAMBONE ELEONORA MARIA 27285762168" at bounding box center [274, 191] width 38 height 12
click at [274, 189] on div "GAMBONE ELEONORA MARIA 27285762168" at bounding box center [274, 191] width 38 height 12
copy div "27285762168"
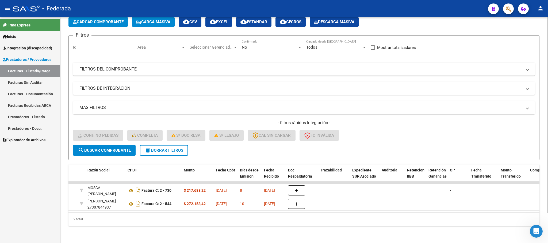
scroll to position [0, 0]
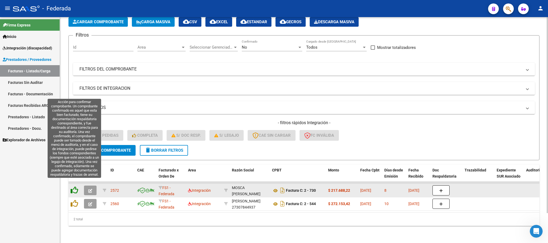
click at [75, 187] on icon at bounding box center [74, 190] width 7 height 7
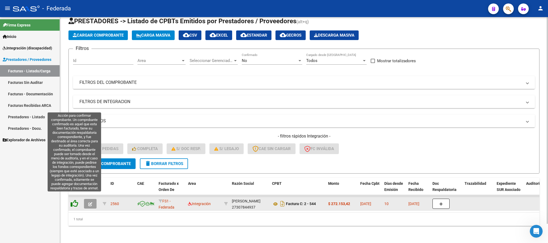
click at [74, 200] on icon at bounding box center [74, 203] width 7 height 7
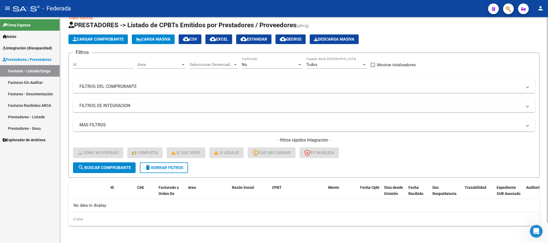
scroll to position [10, 0]
click at [156, 173] on button "delete Borrar Filtros" at bounding box center [164, 168] width 48 height 11
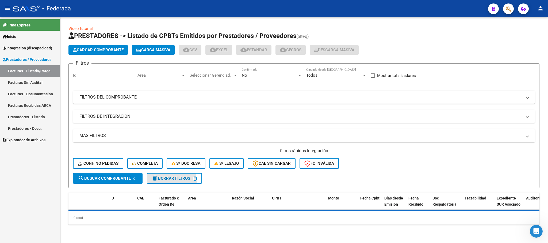
scroll to position [0, 0]
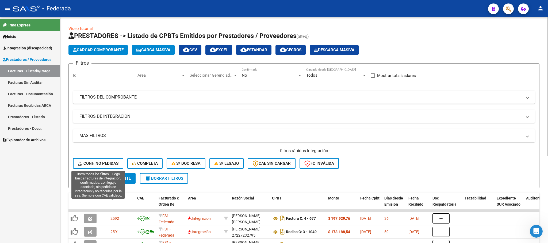
click at [106, 162] on span "Conf. no pedidas" at bounding box center [98, 163] width 41 height 5
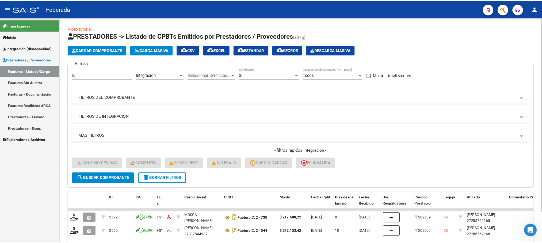
scroll to position [34, 0]
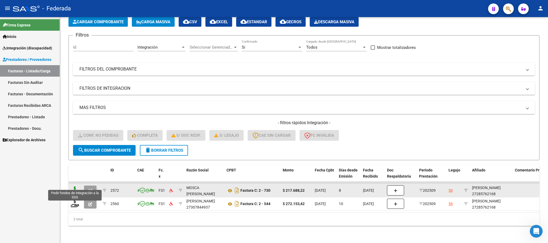
click at [73, 187] on icon at bounding box center [75, 190] width 9 height 7
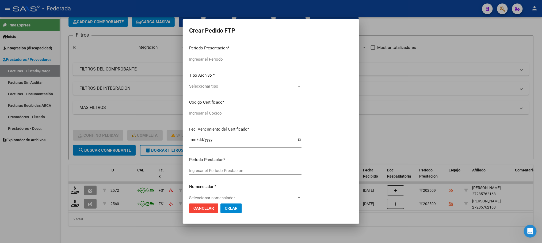
type input "202509"
type input "$ 217.688,22"
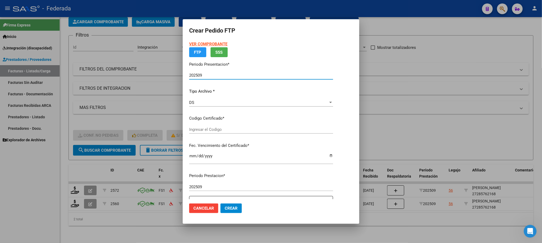
type input "ARG01000285762162022032120320321SFE170"
type input "2032-03-21"
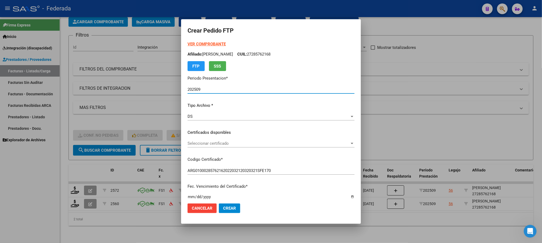
scroll to position [40, 0]
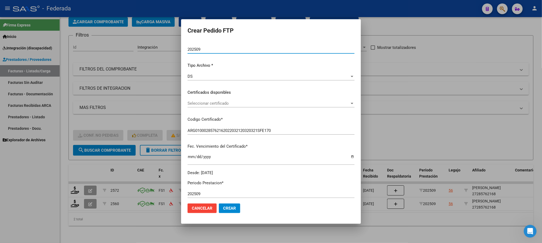
click at [207, 105] on span "Seleccionar certificado" at bounding box center [268, 103] width 162 height 5
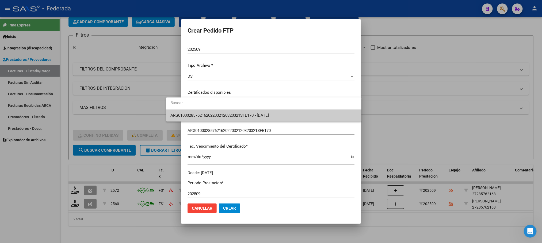
click at [207, 111] on span "ARG01000285762162022032120320321SFE170 - 2032-03-21" at bounding box center [263, 116] width 186 height 12
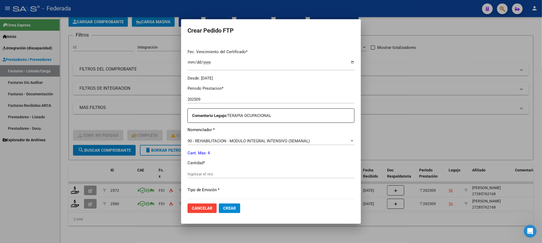
scroll to position [160, 0]
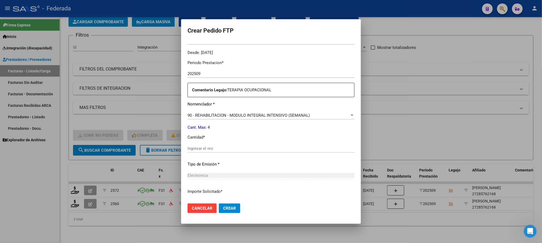
click at [187, 149] on input "Ingresar el nro" at bounding box center [270, 148] width 167 height 5
type input "4"
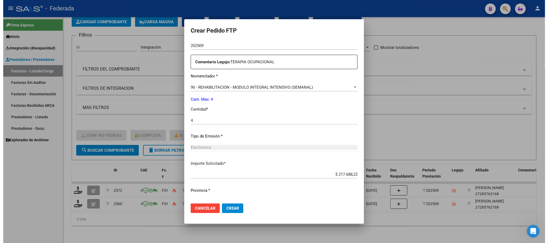
scroll to position [200, 0]
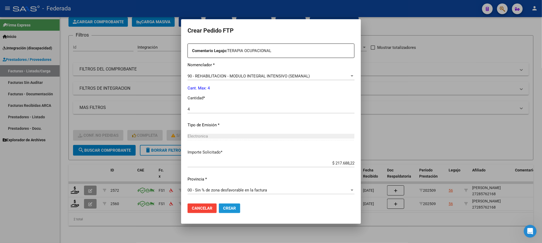
click at [223, 207] on span "Crear" at bounding box center [229, 208] width 13 height 5
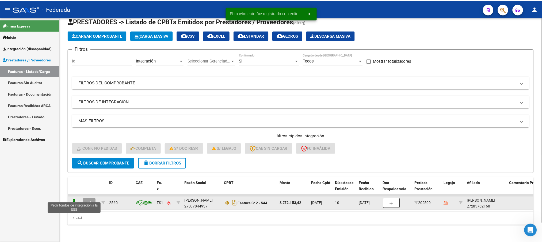
scroll to position [21, 0]
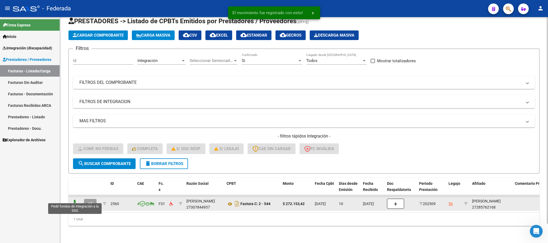
click at [75, 201] on icon at bounding box center [75, 203] width 9 height 7
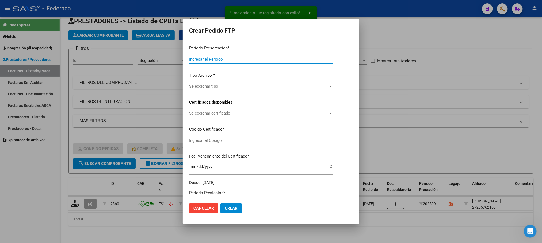
type input "202509"
type input "$ 272.153,42"
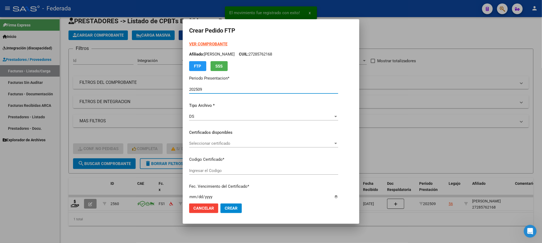
type input "ARG01000285762162022032120320321SFE170"
type input "2032-03-21"
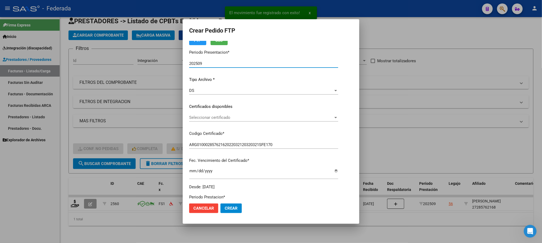
scroll to position [40, 0]
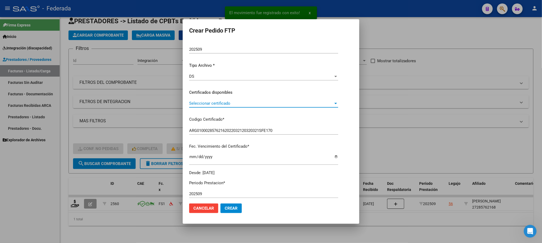
click at [208, 102] on span "Seleccionar certificado" at bounding box center [261, 103] width 144 height 5
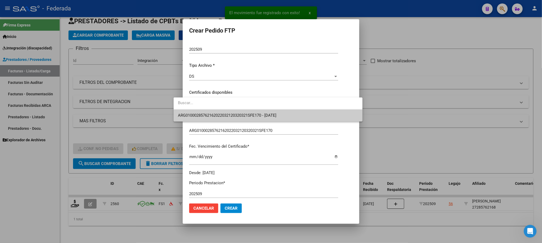
click at [208, 116] on span "ARG01000285762162022032120320321SFE170 - 2032-03-21" at bounding box center [227, 115] width 98 height 5
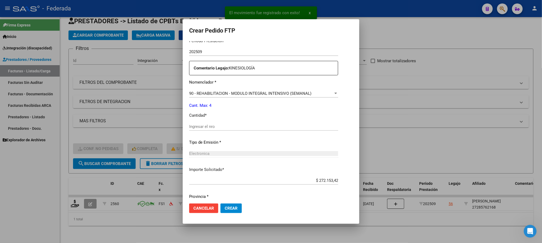
scroll to position [200, 0]
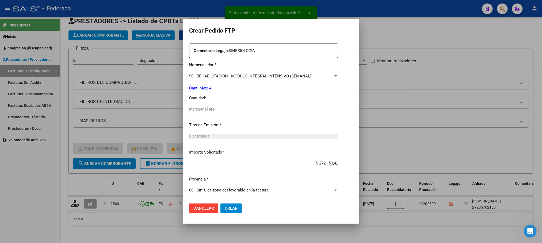
click at [200, 110] on input "Ingresar el nro" at bounding box center [263, 109] width 149 height 5
type input "4"
click at [225, 207] on span "Crear" at bounding box center [231, 208] width 13 height 5
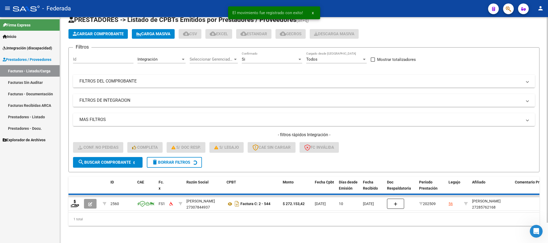
scroll to position [10, 0]
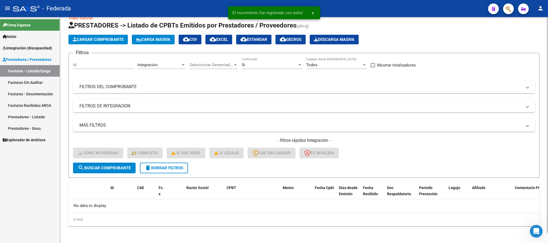
click at [174, 168] on span "delete Borrar Filtros" at bounding box center [164, 168] width 38 height 5
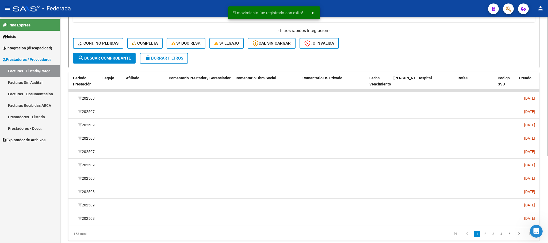
scroll to position [0, 864]
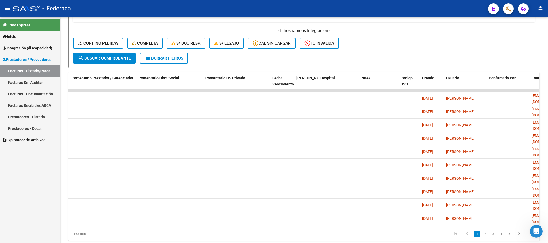
click at [485, 237] on link "2" at bounding box center [485, 234] width 6 height 6
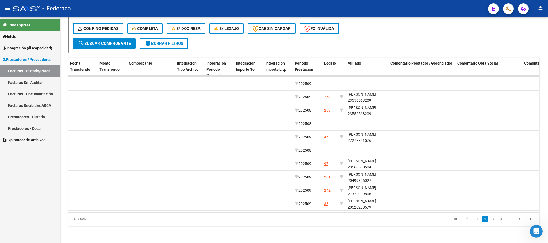
scroll to position [0, 533]
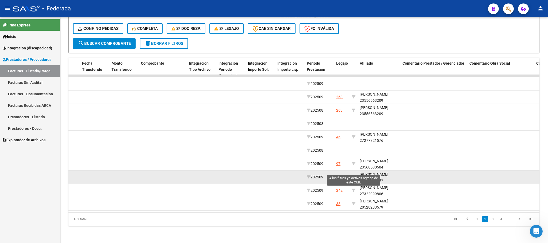
click at [353, 175] on icon at bounding box center [354, 177] width 4 height 4
type input "20499896027"
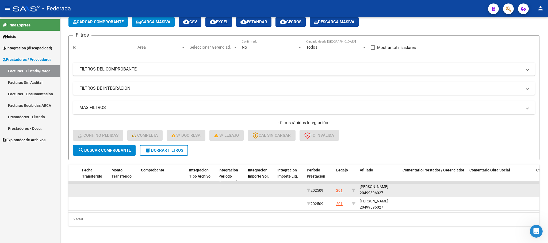
scroll to position [7, 0]
click at [374, 187] on div "BLANDINI SANTINO AGUSTIN 20499896027" at bounding box center [379, 190] width 38 height 12
copy div "20499896027"
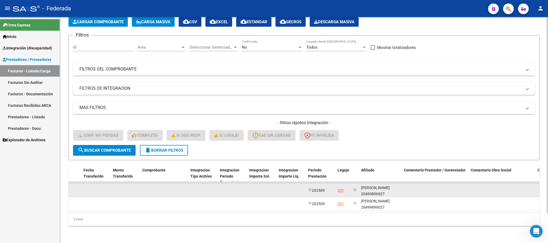
click at [368, 185] on div "BLANDINI SANTINO AGUSTIN 20499896027" at bounding box center [380, 191] width 38 height 12
copy div "BLANDINI"
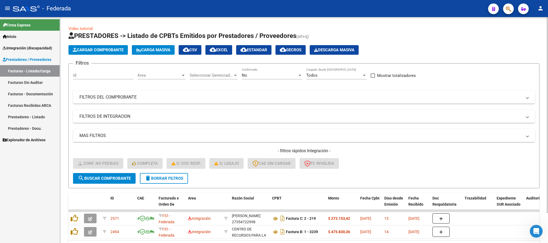
scroll to position [34, 0]
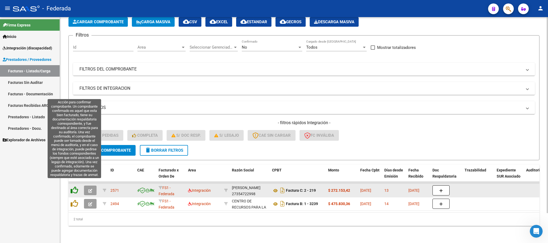
click at [76, 187] on icon at bounding box center [74, 190] width 7 height 7
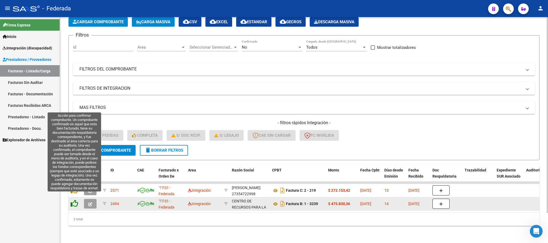
click at [76, 200] on icon at bounding box center [74, 203] width 7 height 7
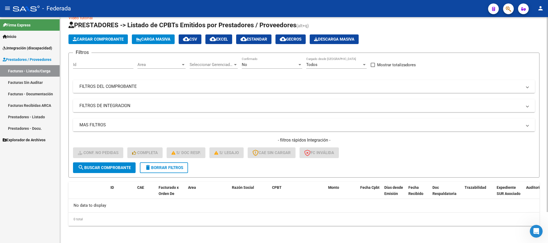
scroll to position [10, 0]
click at [145, 41] on span "Carga Masiva" at bounding box center [153, 39] width 34 height 5
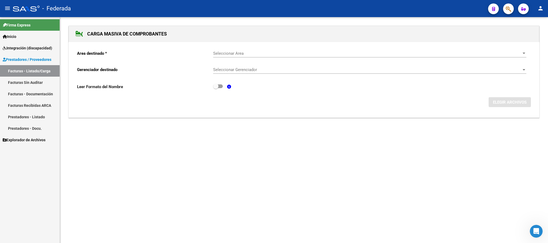
click at [238, 55] on span "Seleccionar Area" at bounding box center [367, 53] width 308 height 5
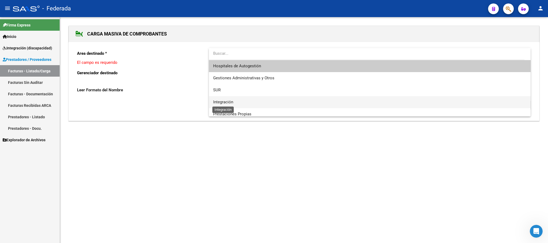
click at [230, 100] on span "Integración" at bounding box center [223, 102] width 20 height 5
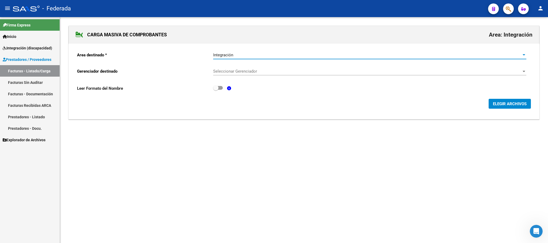
click at [231, 72] on span "Seleccionar Gerenciador" at bounding box center [367, 71] width 308 height 5
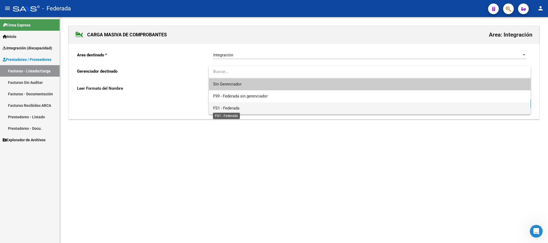
click at [229, 107] on span "FS1 - Federada" at bounding box center [226, 108] width 26 height 5
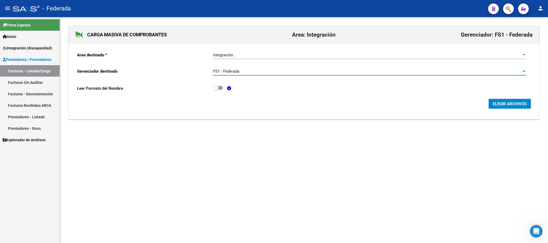
click at [493, 105] on span "ELEGIR ARCHIVOS" at bounding box center [510, 104] width 34 height 5
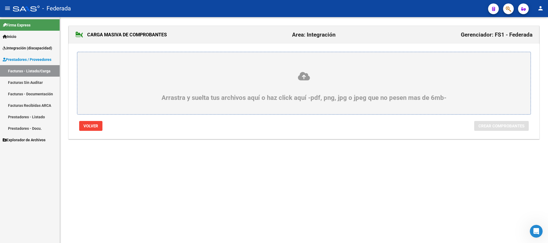
click at [300, 79] on icon at bounding box center [303, 76] width 427 height 10
click at [0, 0] on input "Arrastra y suelta tus archivos aquí o haz click aquí -pdf, png, jpg o jpeg que …" at bounding box center [0, 0] width 0 height 0
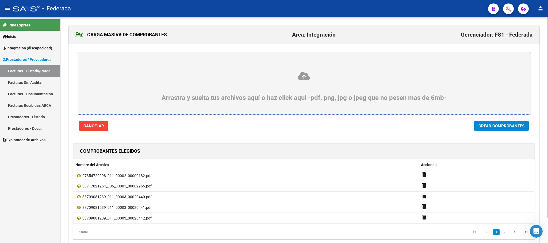
click at [304, 79] on icon at bounding box center [303, 76] width 427 height 10
click at [0, 0] on input "Arrastra y suelta tus archivos aquí o haz click aquí -pdf, png, jpg o jpeg que …" at bounding box center [0, 0] width 0 height 0
click at [304, 77] on icon at bounding box center [303, 76] width 427 height 10
click at [0, 0] on input "Arrastra y suelta tus archivos aquí o haz click aquí -pdf, png, jpg o jpeg que …" at bounding box center [0, 0] width 0 height 0
click at [493, 130] on button "Crear Comprobantes" at bounding box center [501, 126] width 55 height 10
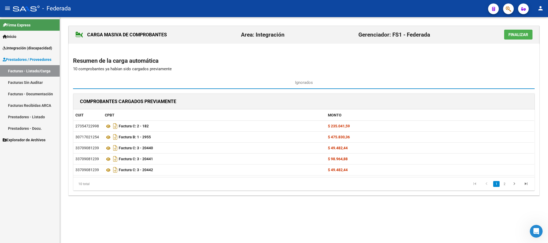
click at [516, 38] on button "Finalizar" at bounding box center [518, 35] width 28 height 10
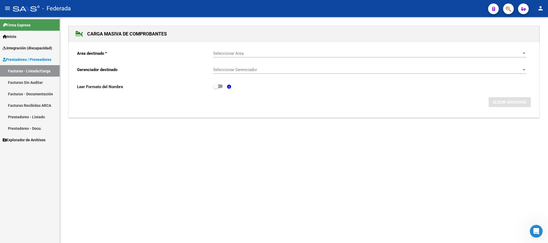
click at [225, 51] on div "Seleccionar Area Seleccionar Area" at bounding box center [369, 51] width 313 height 11
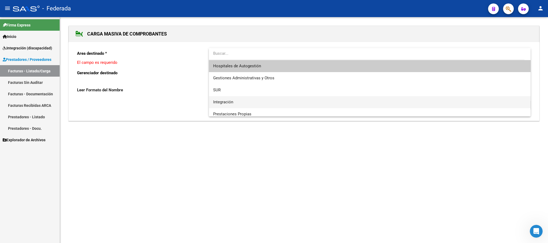
click at [230, 98] on span "Integración" at bounding box center [369, 102] width 313 height 12
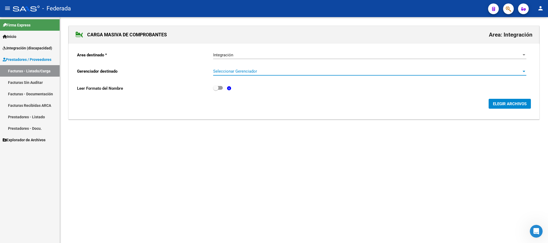
click at [234, 72] on span "Seleccionar Gerenciador" at bounding box center [367, 71] width 308 height 5
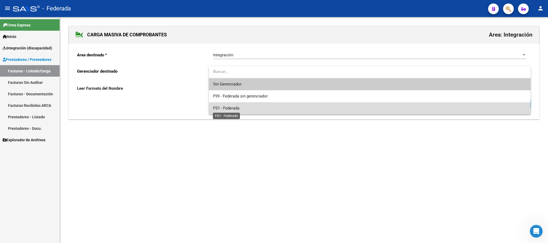
click at [233, 107] on span "FS1 - Federada" at bounding box center [226, 108] width 26 height 5
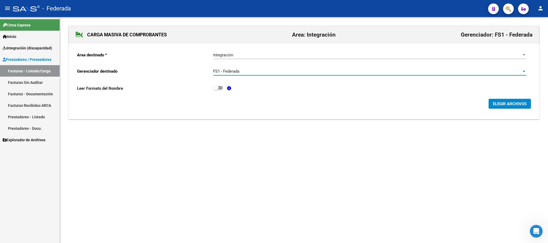
click at [492, 100] on button "ELEGIR ARCHIVOS" at bounding box center [509, 104] width 42 height 10
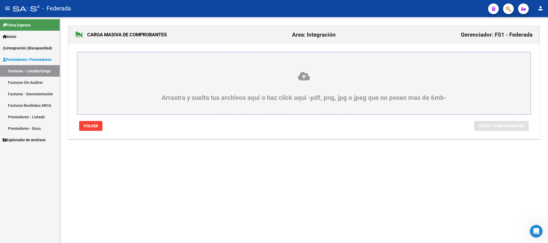
click at [308, 78] on icon at bounding box center [303, 76] width 427 height 10
click at [0, 0] on input "Arrastra y suelta tus archivos aquí o haz click aquí -pdf, png, jpg o jpeg que …" at bounding box center [0, 0] width 0 height 0
click at [33, 71] on link "Facturas - Listado/Carga" at bounding box center [30, 70] width 60 height 11
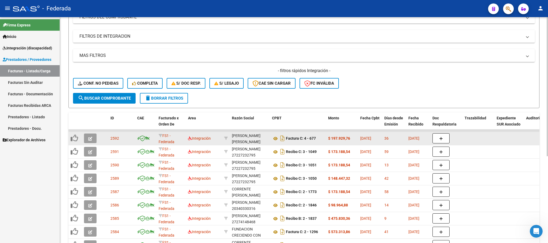
scroll to position [40, 0]
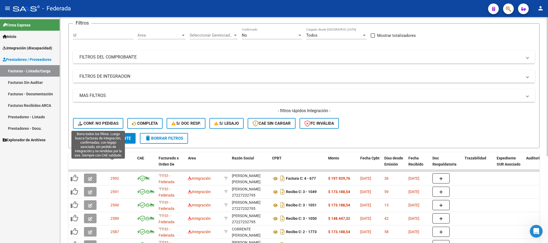
click at [100, 125] on span "Conf. no pedidas" at bounding box center [98, 123] width 41 height 5
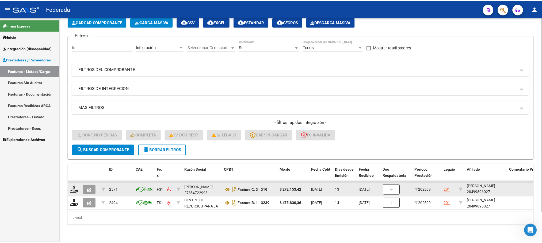
scroll to position [7, 0]
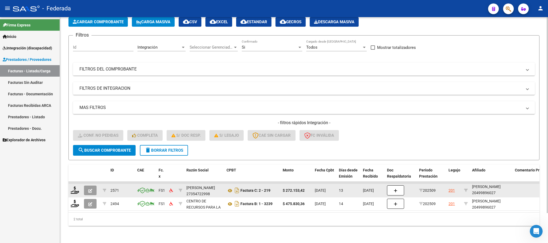
click at [481, 188] on div "BLANDINI SANTINO AGUSTIN 20499896027" at bounding box center [491, 190] width 38 height 12
copy div "20499896027"
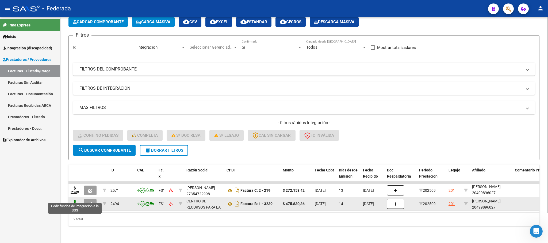
click at [75, 201] on icon at bounding box center [75, 203] width 9 height 7
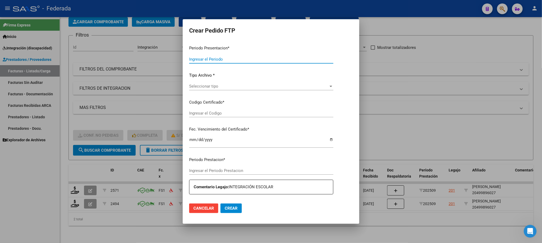
type input "202509"
type input "$ 475.830,36"
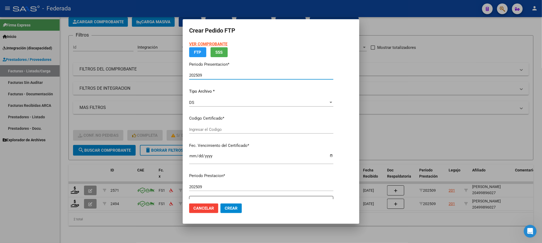
type input "ARG02000499896022022110120321101MZA199"
type input "2032-11-01"
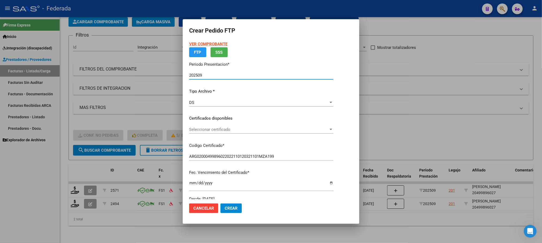
scroll to position [54, 0]
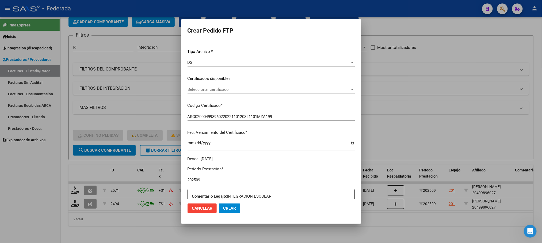
click at [202, 90] on span "Seleccionar certificado" at bounding box center [268, 89] width 162 height 5
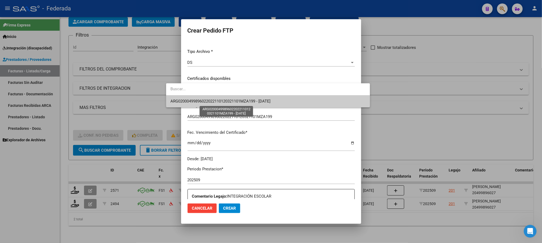
click at [205, 103] on span "ARG02000499896022022110120321101MZA199 - 2032-11-01" at bounding box center [220, 101] width 100 height 5
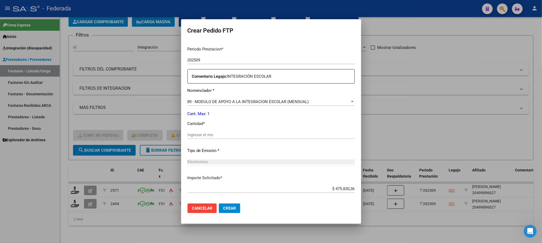
scroll to position [174, 0]
click at [200, 133] on input "Ingresar el nro" at bounding box center [270, 134] width 167 height 5
type input "1"
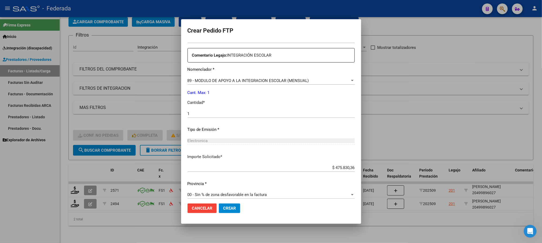
scroll to position [200, 0]
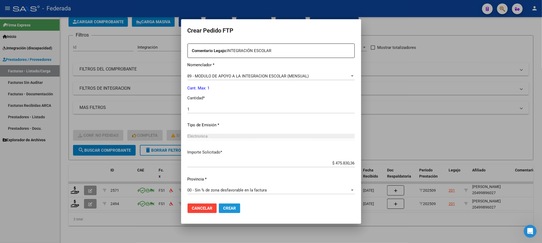
click at [223, 207] on span "Crear" at bounding box center [229, 208] width 13 height 5
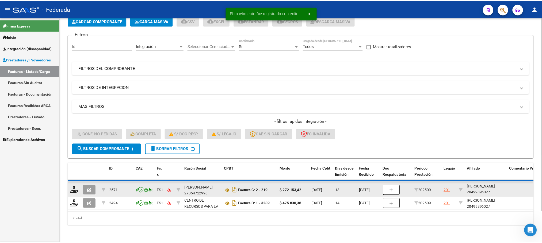
scroll to position [21, 0]
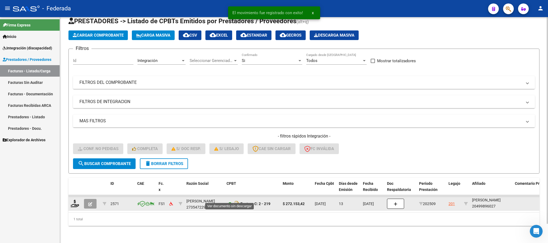
click at [227, 201] on icon at bounding box center [229, 204] width 7 height 6
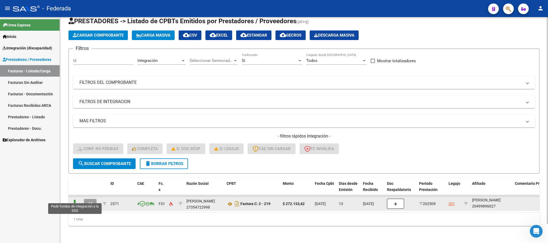
click at [75, 200] on icon at bounding box center [75, 203] width 9 height 7
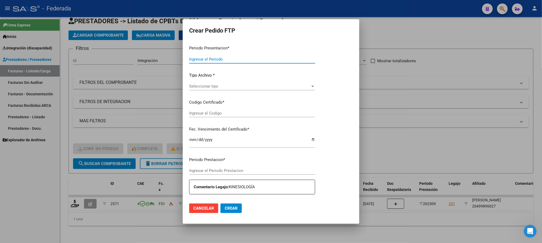
type input "202509"
type input "$ 272.153,42"
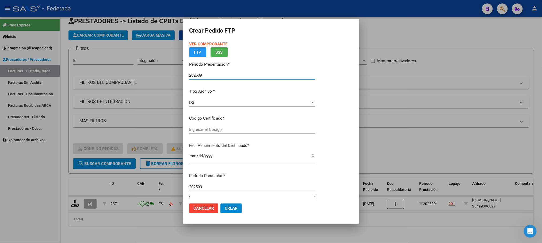
type input "ARG02000499896022022110120321101MZA199"
type input "2032-11-01"
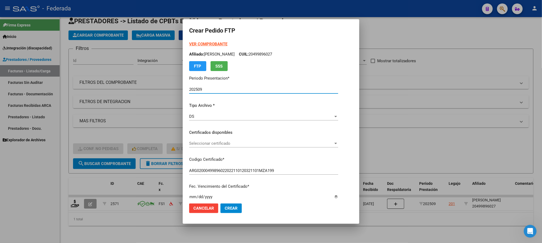
click at [191, 144] on span "Seleccionar certificado" at bounding box center [261, 143] width 144 height 5
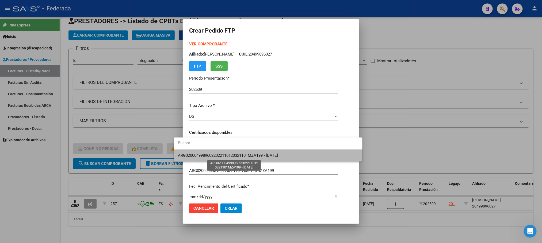
click at [195, 156] on span "ARG02000499896022022110120321101MZA199 - 2032-11-01" at bounding box center [228, 155] width 100 height 5
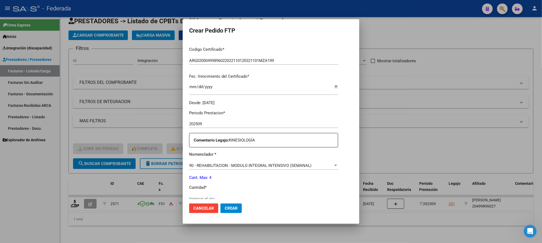
scroll to position [120, 0]
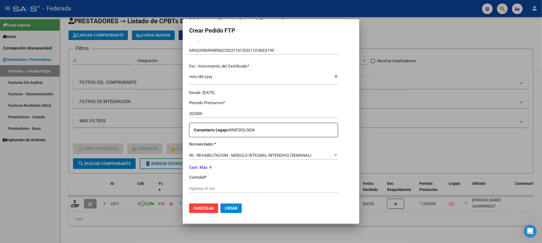
click at [200, 192] on div "Ingresar el nro" at bounding box center [263, 189] width 149 height 8
click at [198, 186] on div "Ingresar el nro" at bounding box center [263, 189] width 149 height 8
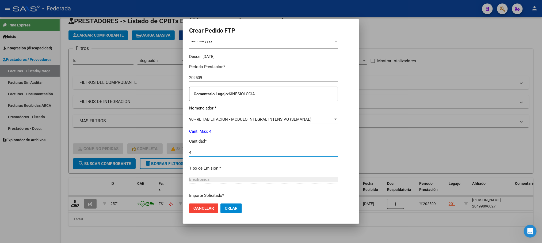
scroll to position [200, 0]
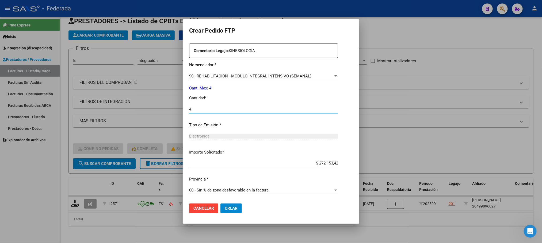
type input "4"
click at [225, 208] on span "Crear" at bounding box center [231, 208] width 13 height 5
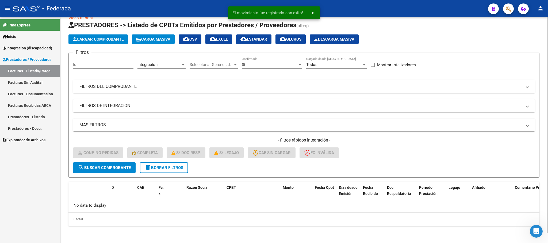
scroll to position [10, 0]
click at [180, 169] on span "delete Borrar Filtros" at bounding box center [164, 168] width 38 height 5
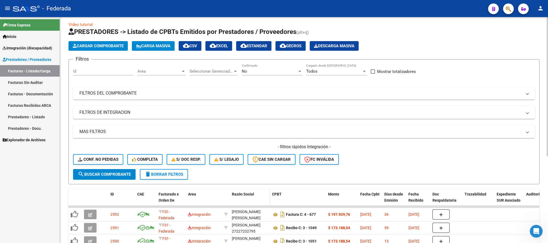
scroll to position [0, 0]
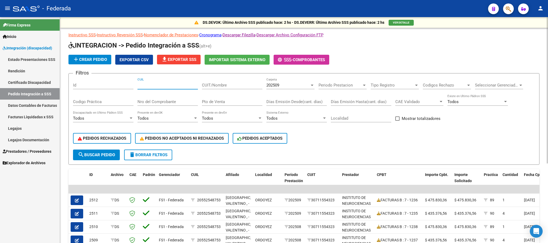
click at [173, 85] on input "CUIL" at bounding box center [167, 85] width 60 height 5
paste input "27528053306"
click at [109, 153] on span "search Buscar Pedido" at bounding box center [96, 155] width 37 height 5
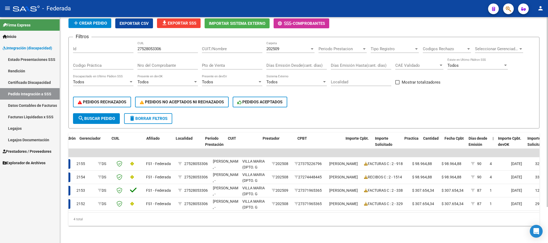
scroll to position [0, 130]
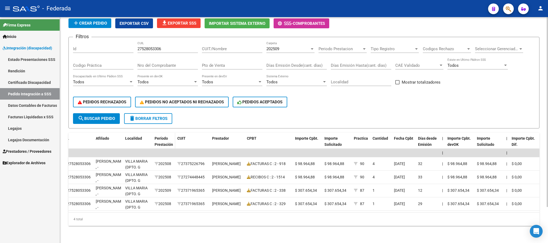
click at [165, 136] on span "Período Prestación" at bounding box center [164, 141] width 18 height 10
click at [166, 136] on span "Período Prestación" at bounding box center [164, 141] width 18 height 10
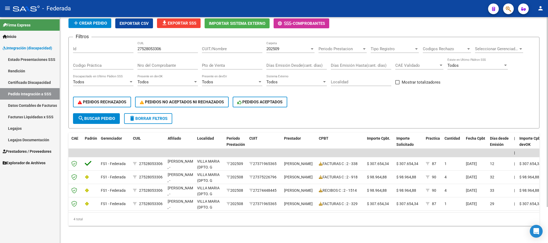
scroll to position [0, 0]
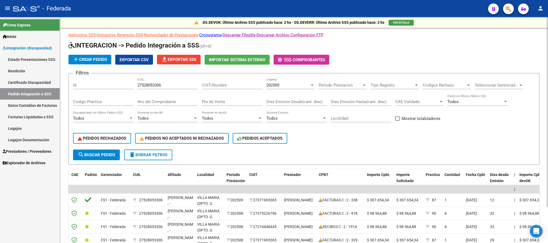
click at [156, 84] on input "27528053306" at bounding box center [167, 85] width 60 height 5
paste input "3556563209"
click at [104, 160] on button "search Buscar Pedido" at bounding box center [96, 155] width 47 height 11
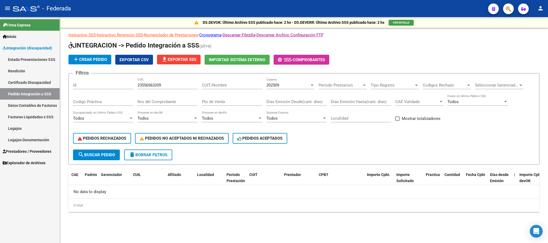
click at [289, 87] on div "202509" at bounding box center [287, 85] width 43 height 5
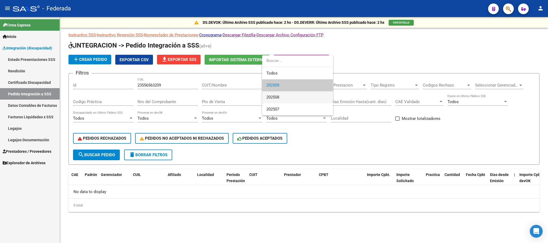
click at [286, 95] on span "202508" at bounding box center [297, 97] width 62 height 12
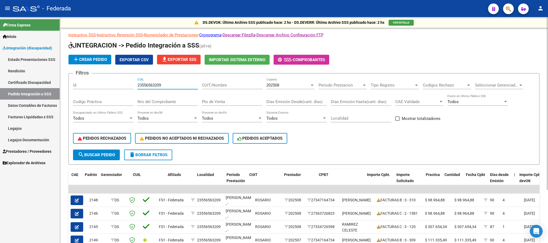
click at [159, 85] on input "23556563209" at bounding box center [167, 85] width 60 height 5
paste input "0535010626"
click at [116, 151] on button "search Buscar Pedido" at bounding box center [96, 155] width 47 height 11
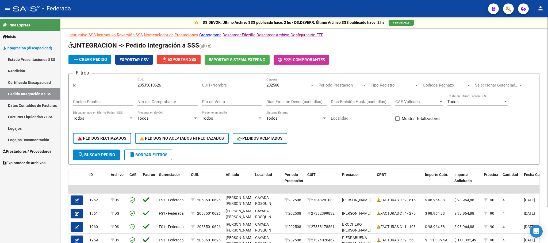
click at [152, 85] on input "20535010626" at bounding box center [167, 85] width 60 height 5
paste input "08670134"
click at [111, 151] on button "search Buscar Pedido" at bounding box center [96, 155] width 47 height 11
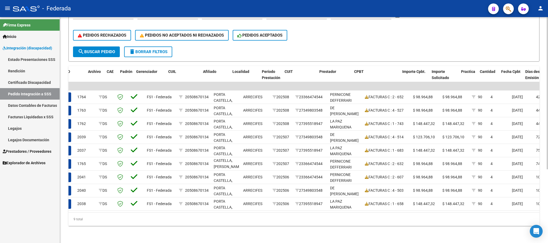
scroll to position [0, 24]
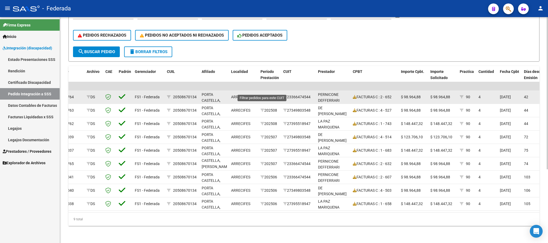
click at [261, 95] on icon at bounding box center [262, 97] width 4 height 4
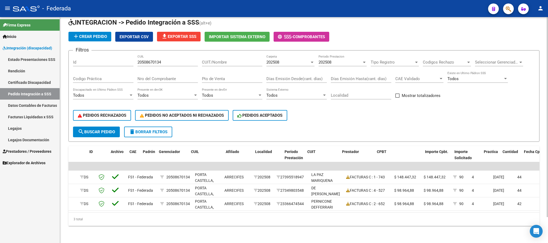
scroll to position [0, 0]
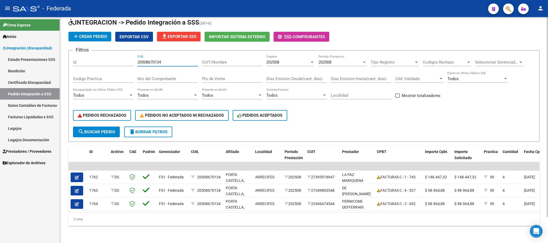
click at [156, 60] on input "20508670134" at bounding box center [167, 62] width 60 height 5
paste input "7285762168"
click at [116, 127] on button "search Buscar Pedido" at bounding box center [96, 132] width 47 height 11
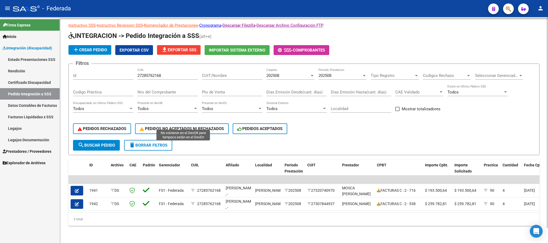
scroll to position [16, 0]
click at [155, 73] on input "27285762168" at bounding box center [167, 75] width 60 height 5
paste input "0499896027"
type input "20499896027"
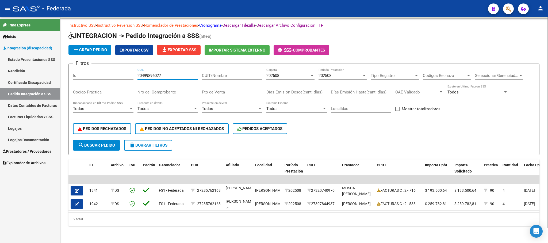
click at [112, 143] on span "search Buscar Pedido" at bounding box center [96, 145] width 37 height 5
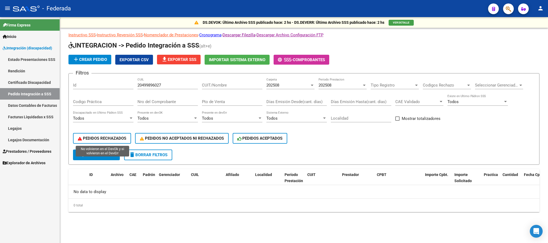
scroll to position [0, 0]
click at [283, 85] on div "202508" at bounding box center [287, 85] width 43 height 5
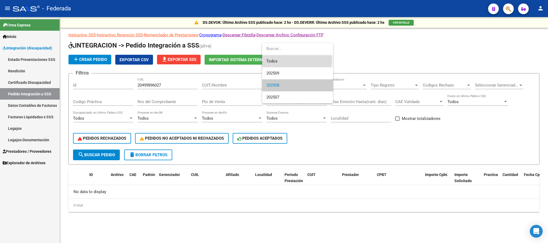
click at [279, 59] on span "Todos" at bounding box center [297, 61] width 62 height 12
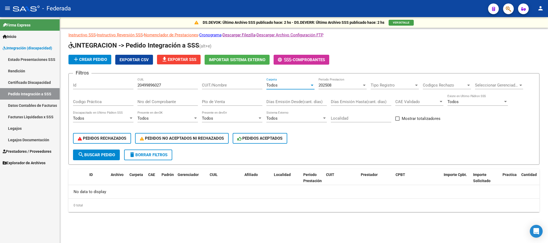
click at [167, 154] on span "delete Borrar Filtros" at bounding box center [148, 155] width 38 height 5
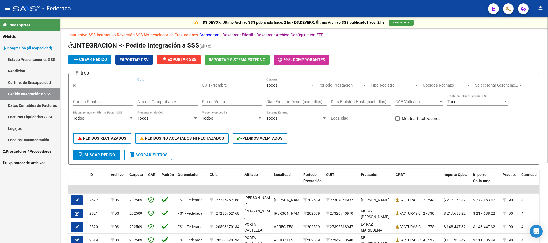
click at [173, 86] on input "CUIL" at bounding box center [167, 85] width 60 height 5
paste input "20499896027"
type input "20499896027"
click at [97, 156] on span "search Buscar Pedido" at bounding box center [96, 155] width 37 height 5
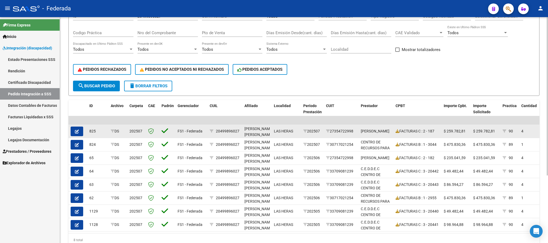
scroll to position [80, 0]
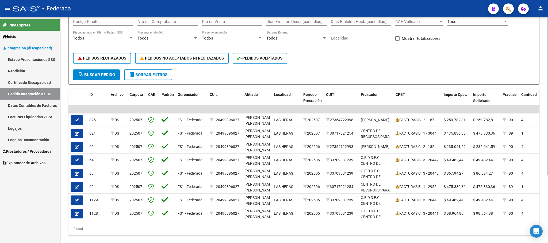
click at [315, 97] on span "Período Prestación" at bounding box center [312, 97] width 18 height 10
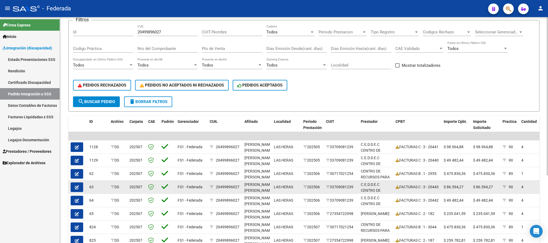
scroll to position [40, 0]
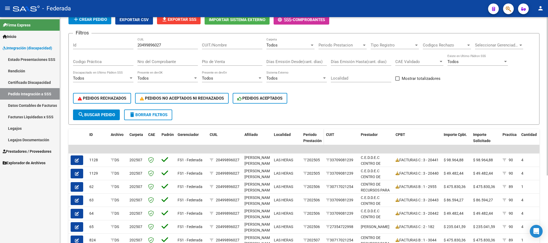
click at [317, 136] on div "Período Prestación" at bounding box center [312, 140] width 18 height 17
click at [311, 137] on div "Período Prestación" at bounding box center [312, 140] width 18 height 17
click at [313, 140] on span "Período Prestación" at bounding box center [312, 138] width 18 height 10
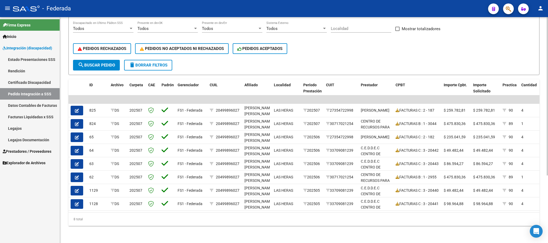
scroll to position [96, 0]
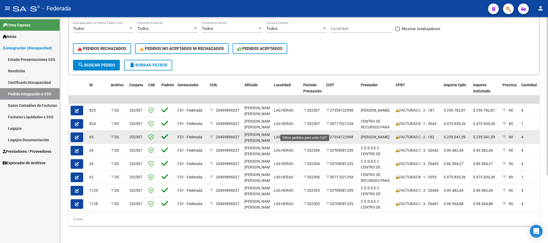
click at [306, 135] on icon at bounding box center [305, 137] width 4 height 4
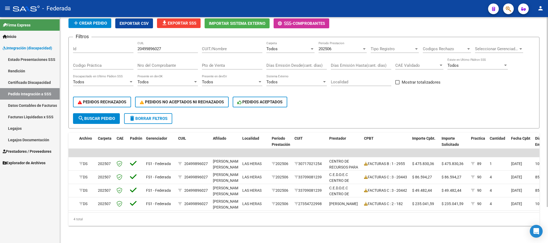
scroll to position [0, 0]
